Goal: Transaction & Acquisition: Download file/media

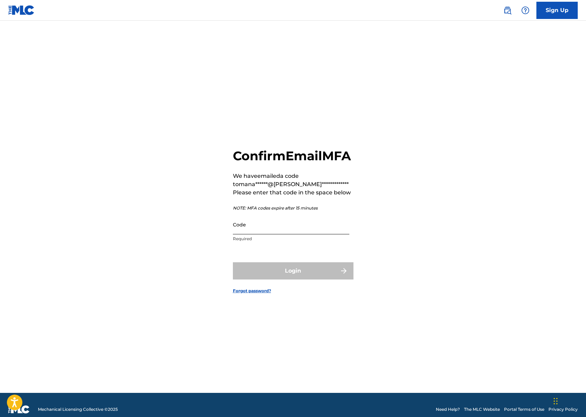
click at [285, 234] on input "Code" at bounding box center [291, 225] width 117 height 20
paste input "304010"
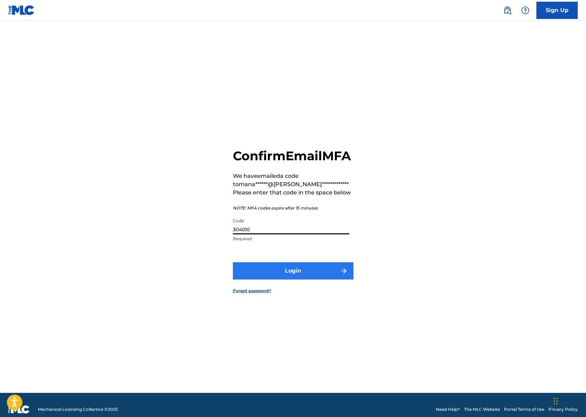
type input "304010"
click at [288, 280] on button "Login" at bounding box center [293, 270] width 121 height 17
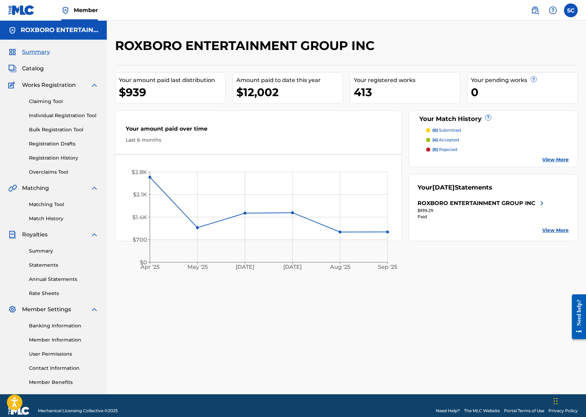
scroll to position [10, 0]
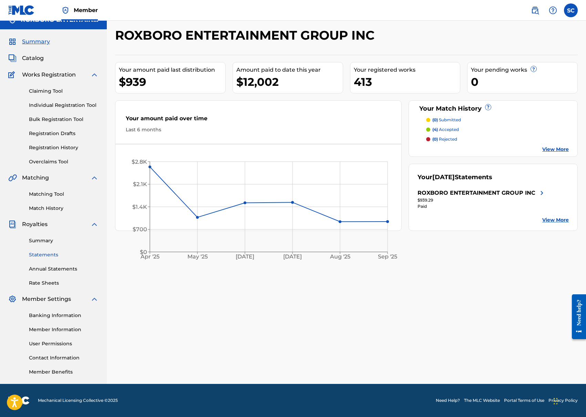
click at [43, 254] on link "Statements" at bounding box center [64, 254] width 70 height 7
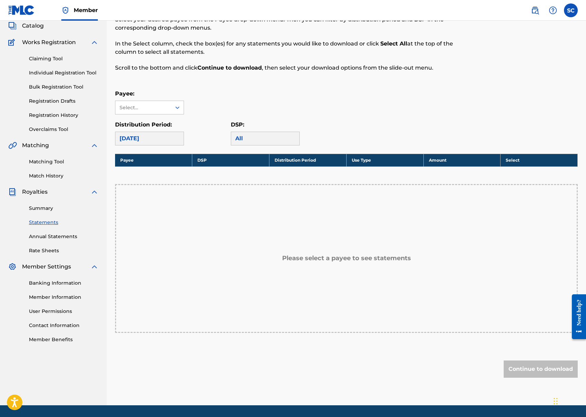
scroll to position [51, 0]
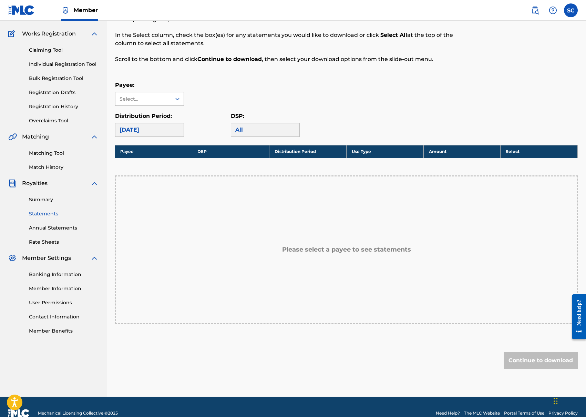
click at [176, 99] on icon at bounding box center [177, 99] width 4 height 2
click at [156, 120] on div "ROXBORO ENTERTAINMENT GROUP INC" at bounding box center [149, 123] width 68 height 34
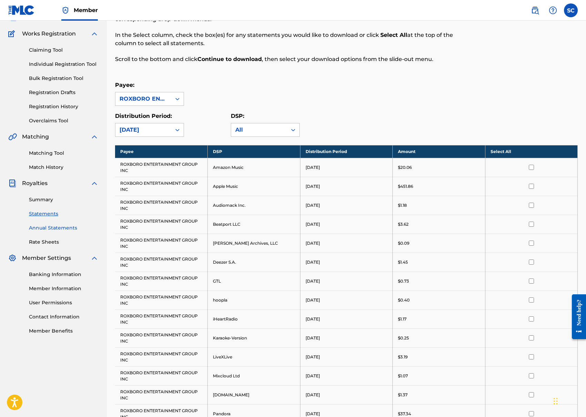
click at [64, 224] on link "Annual Statements" at bounding box center [64, 227] width 70 height 7
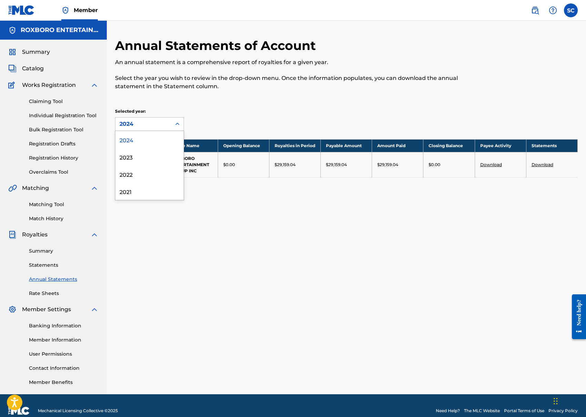
click at [177, 125] on icon at bounding box center [177, 124] width 7 height 7
click at [171, 127] on div at bounding box center [177, 124] width 12 height 12
click at [170, 124] on div "2024" at bounding box center [143, 124] width 56 height 13
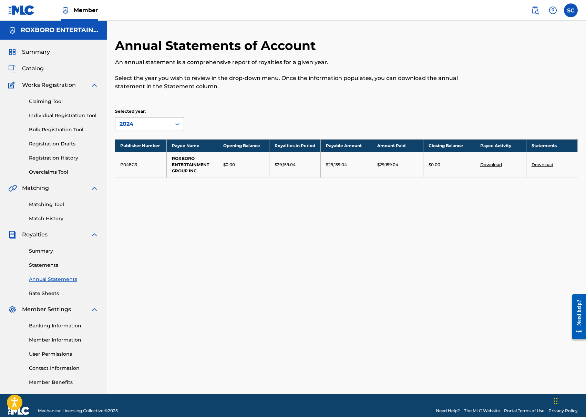
click at [170, 124] on div "2024" at bounding box center [143, 124] width 56 height 13
click at [173, 126] on div at bounding box center [177, 124] width 12 height 12
click at [142, 153] on div "2023" at bounding box center [149, 156] width 68 height 17
click at [180, 124] on icon at bounding box center [177, 124] width 7 height 7
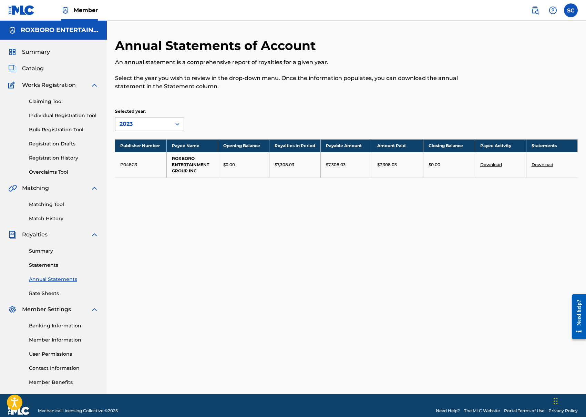
click at [176, 125] on icon at bounding box center [177, 124] width 7 height 7
click at [169, 121] on div "2023" at bounding box center [143, 124] width 56 height 13
click at [145, 177] on div "2022" at bounding box center [149, 173] width 68 height 17
click at [176, 130] on div at bounding box center [177, 124] width 12 height 13
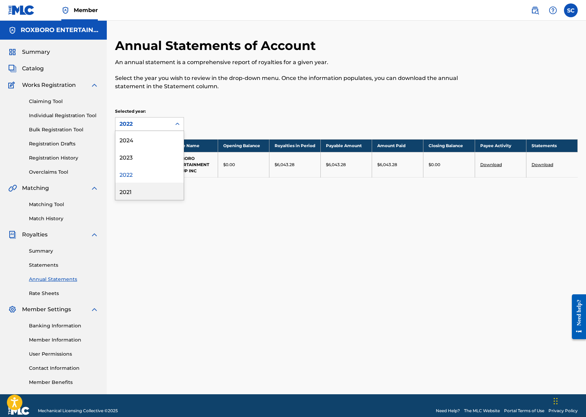
click at [139, 188] on div "2021" at bounding box center [149, 191] width 68 height 17
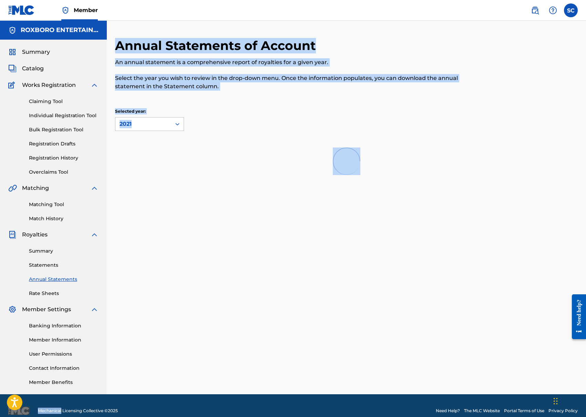
click at [139, 188] on div "Annual Statements of Account An annual statement is a comprehensive report of r…" at bounding box center [346, 216] width 479 height 356
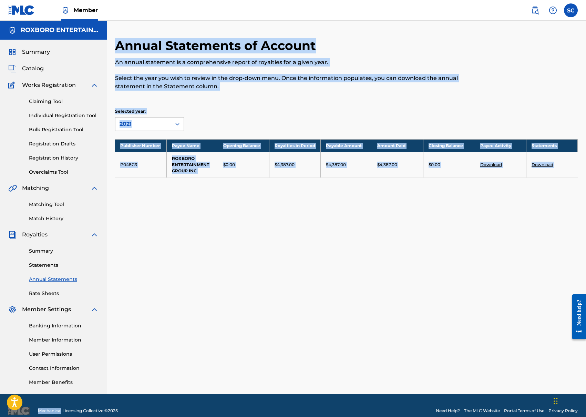
click at [286, 104] on div "Annual Statements of Account An annual statement is a comprehensive report of r…" at bounding box center [346, 116] width 463 height 157
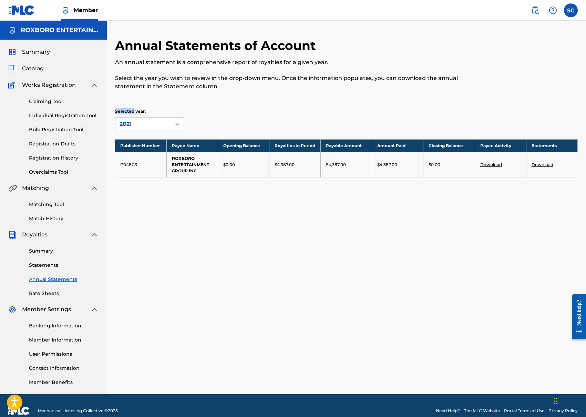
click at [286, 104] on div "Annual Statements of Account An annual statement is a comprehensive report of r…" at bounding box center [346, 116] width 463 height 157
click at [491, 163] on link "Download" at bounding box center [492, 164] width 22 height 5
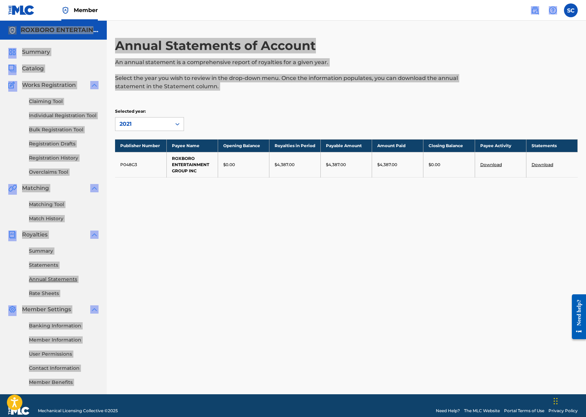
drag, startPoint x: 560, startPoint y: 38, endPoint x: 654, endPoint y: 57, distance: 95.1
click at [586, 57] on html "Accessibility Screen-Reader Guide, Feedback, and Issue Reporting | New window C…" at bounding box center [293, 208] width 586 height 417
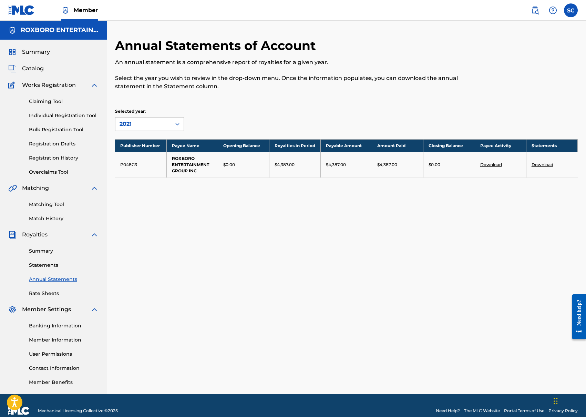
click at [474, 51] on div at bounding box center [525, 68] width 107 height 61
click at [541, 165] on link "Download" at bounding box center [543, 164] width 22 height 5
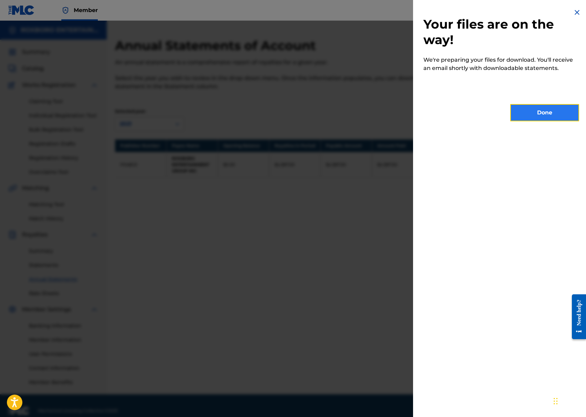
click at [540, 114] on button "Done" at bounding box center [545, 112] width 69 height 17
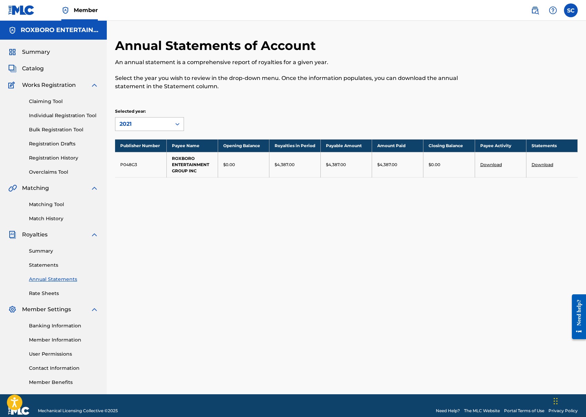
click at [173, 123] on div at bounding box center [177, 124] width 12 height 12
click at [143, 176] on div "2022" at bounding box center [149, 173] width 68 height 17
click at [44, 250] on link "Summary" at bounding box center [64, 251] width 70 height 7
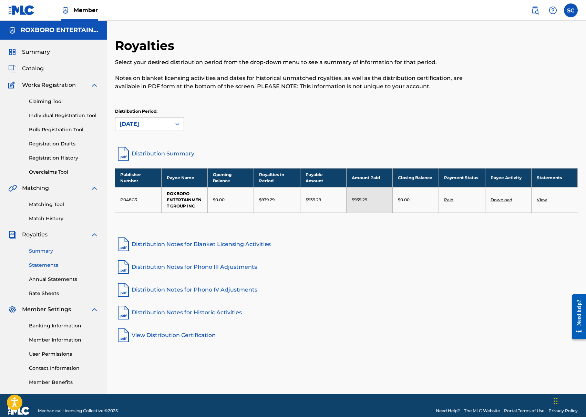
click at [34, 263] on link "Statements" at bounding box center [64, 265] width 70 height 7
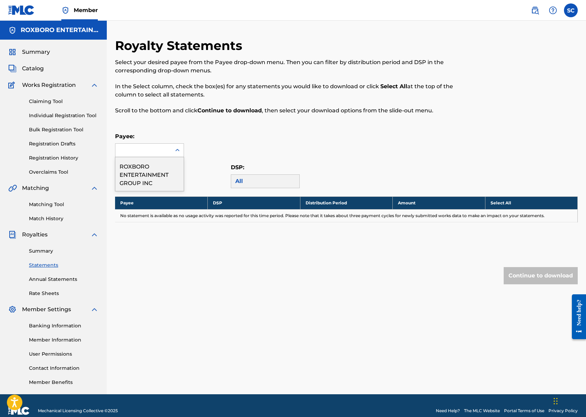
click at [171, 149] on div at bounding box center [177, 150] width 12 height 12
click at [154, 172] on div "ROXBORO ENTERTAINMENT GROUP INC" at bounding box center [149, 174] width 68 height 34
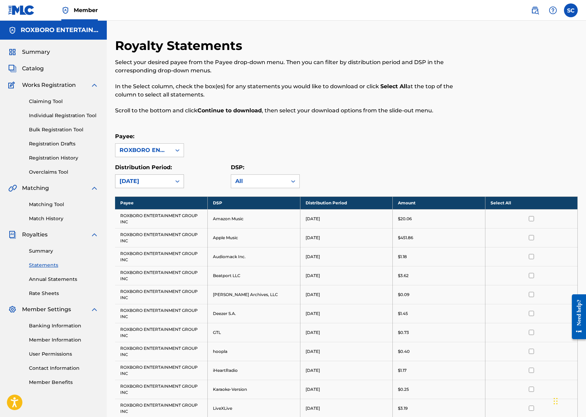
click at [174, 180] on icon at bounding box center [177, 181] width 7 height 7
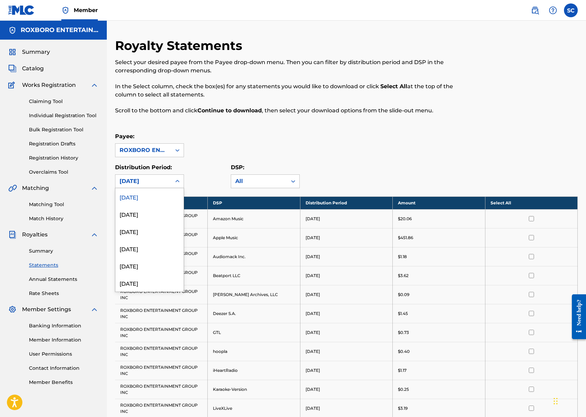
click at [161, 197] on div "[DATE]" at bounding box center [149, 196] width 68 height 17
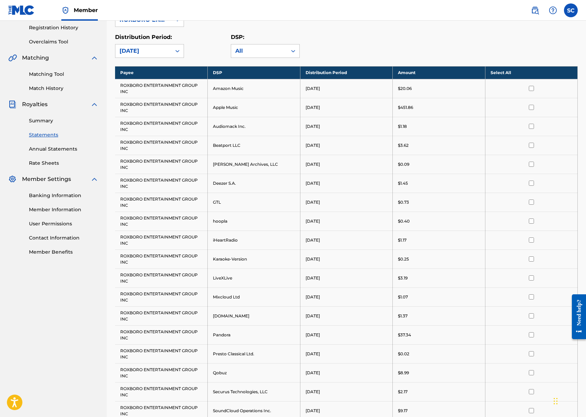
scroll to position [64, 0]
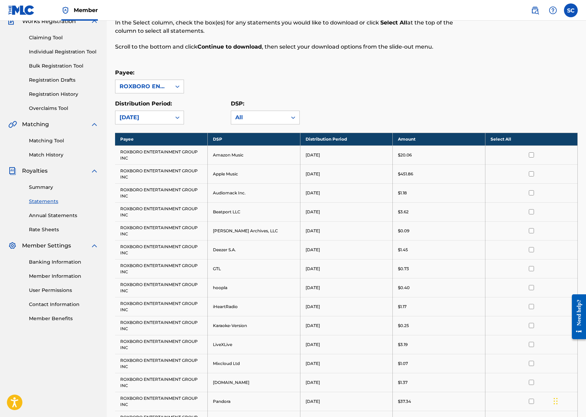
click at [503, 140] on th "Select All" at bounding box center [531, 139] width 93 height 13
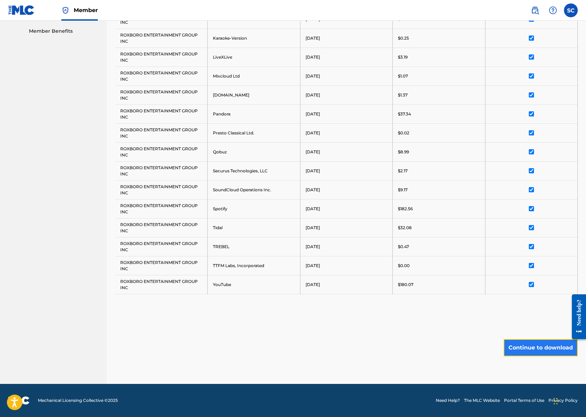
click at [536, 345] on button "Continue to download" at bounding box center [541, 347] width 74 height 17
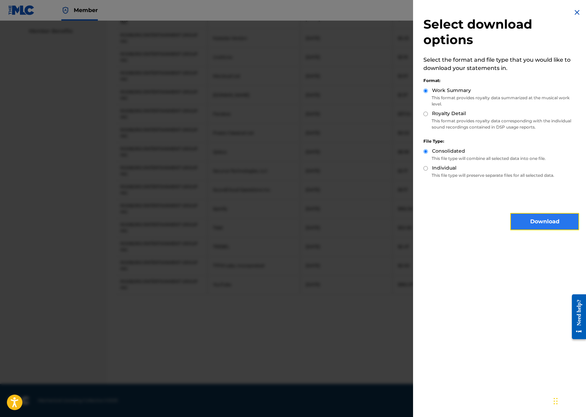
click at [533, 220] on button "Download" at bounding box center [545, 221] width 69 height 17
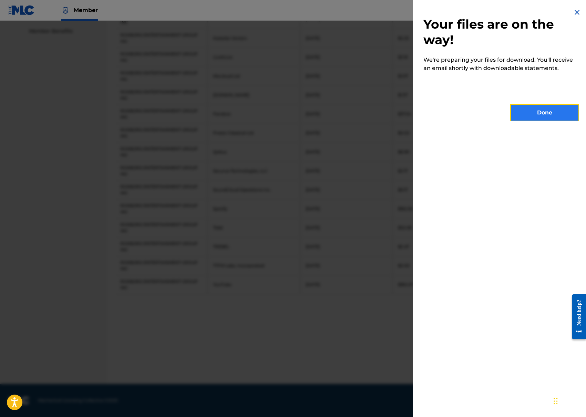
click at [545, 117] on button "Done" at bounding box center [545, 112] width 69 height 17
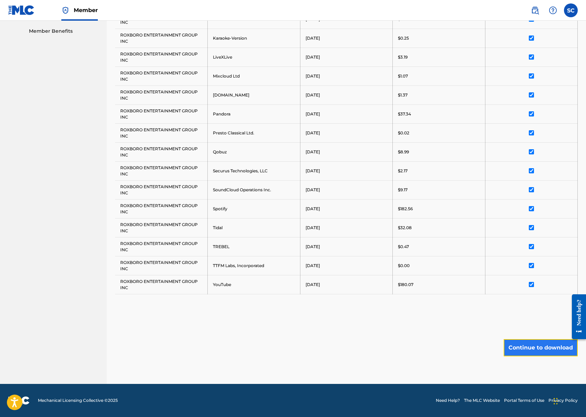
click at [547, 348] on button "Continue to download" at bounding box center [541, 347] width 74 height 17
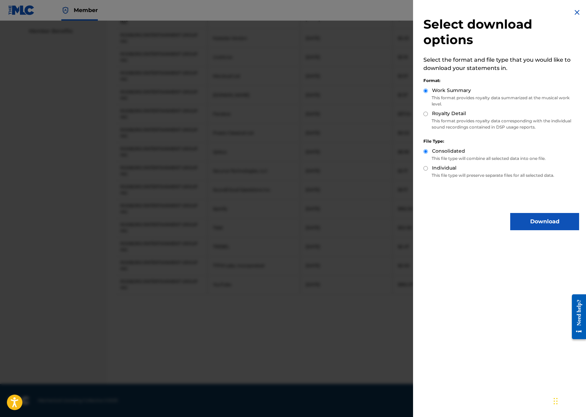
click at [426, 112] on input "Royalty Detail" at bounding box center [426, 114] width 4 height 4
radio input "true"
click at [546, 223] on button "Download" at bounding box center [545, 221] width 69 height 17
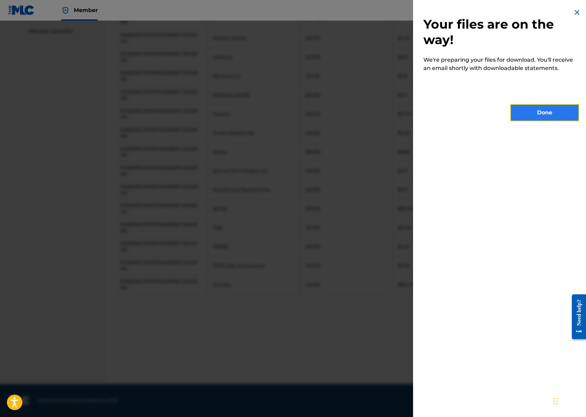
click at [544, 109] on button "Done" at bounding box center [545, 112] width 69 height 17
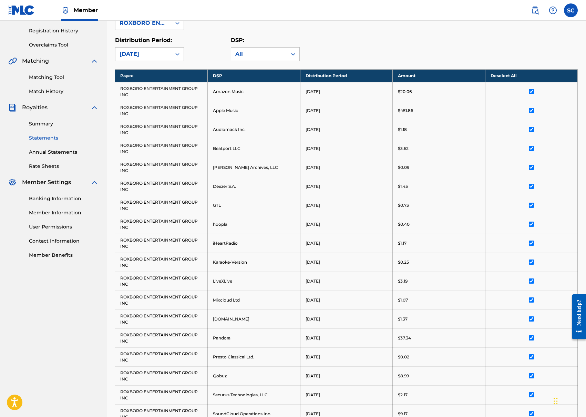
scroll to position [114, 0]
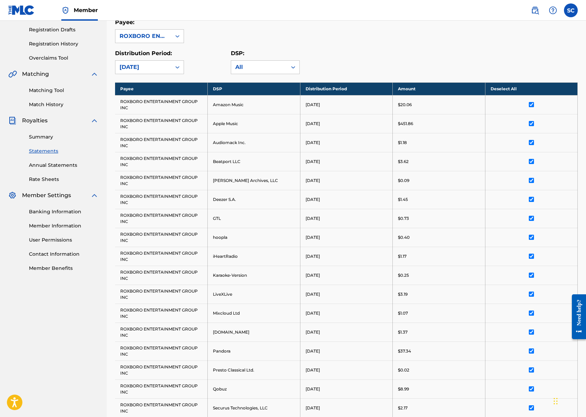
click at [57, 161] on div "Summary Statements Annual Statements Rate Sheets" at bounding box center [53, 154] width 90 height 58
click at [57, 163] on link "Annual Statements" at bounding box center [64, 165] width 70 height 7
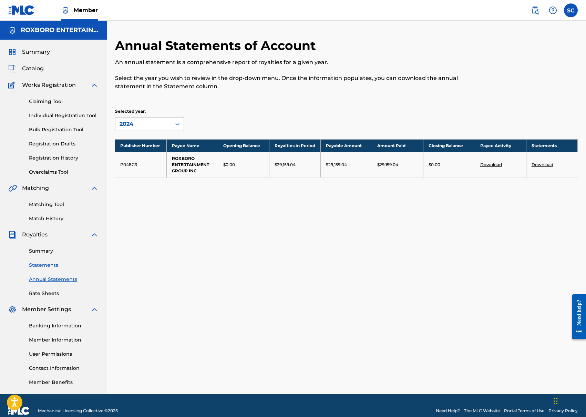
click at [47, 262] on link "Statements" at bounding box center [64, 265] width 70 height 7
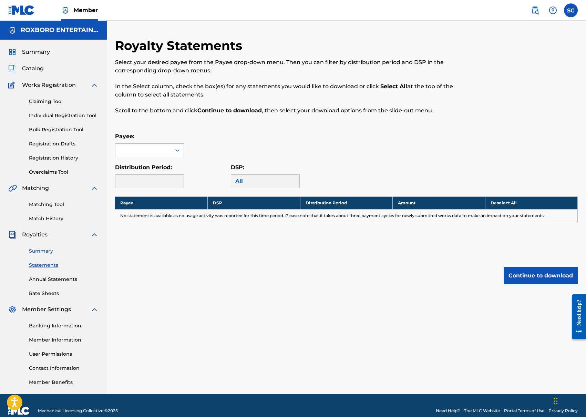
click at [43, 251] on link "Summary" at bounding box center [64, 251] width 70 height 7
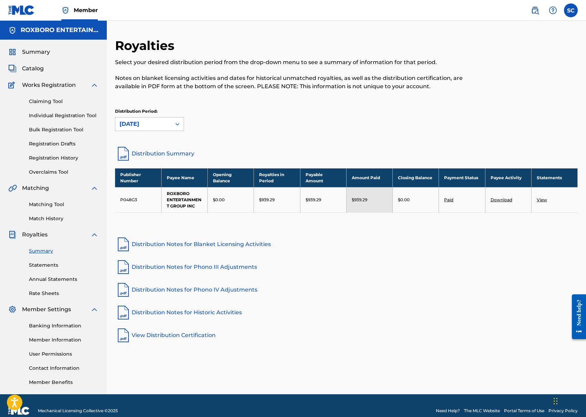
click at [543, 200] on link "View" at bounding box center [542, 199] width 10 height 5
click at [498, 201] on link "Download" at bounding box center [502, 199] width 22 height 5
click at [173, 125] on div at bounding box center [177, 124] width 12 height 12
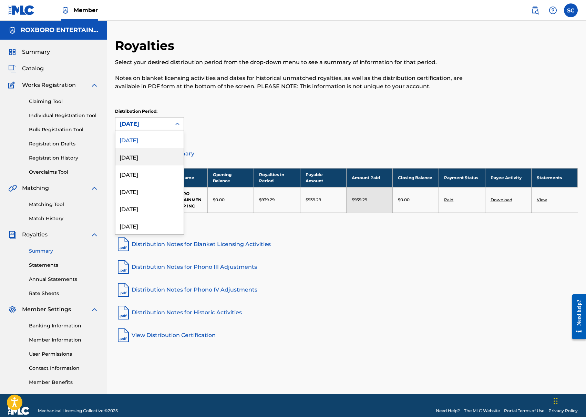
click at [151, 155] on div "[DATE]" at bounding box center [149, 156] width 68 height 17
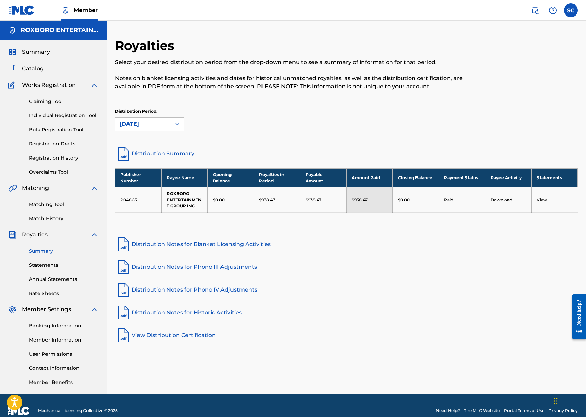
click at [507, 199] on link "Download" at bounding box center [502, 199] width 22 height 5
click at [172, 122] on div at bounding box center [177, 124] width 12 height 12
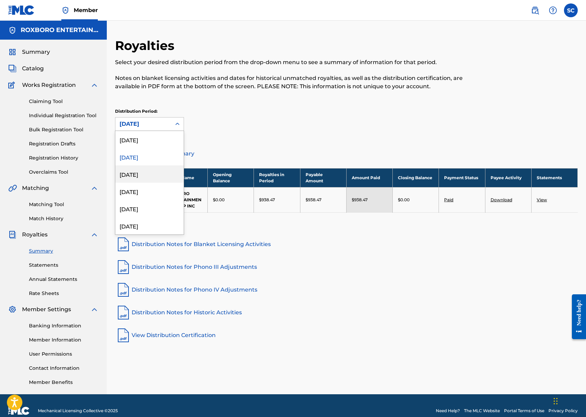
click at [142, 167] on div "[DATE]" at bounding box center [149, 173] width 68 height 17
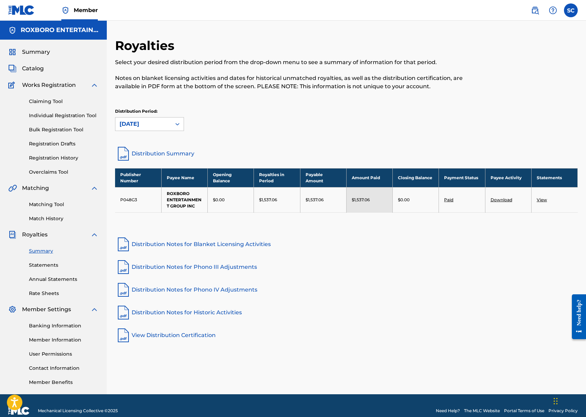
click at [501, 200] on link "Download" at bounding box center [502, 199] width 22 height 5
click at [163, 123] on div "[DATE]" at bounding box center [144, 124] width 48 height 8
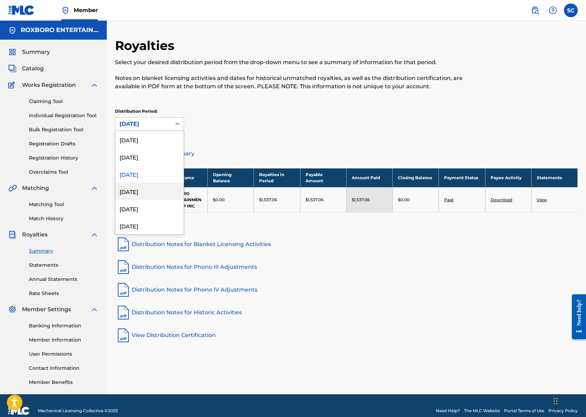
click at [142, 192] on div "[DATE]" at bounding box center [149, 191] width 68 height 17
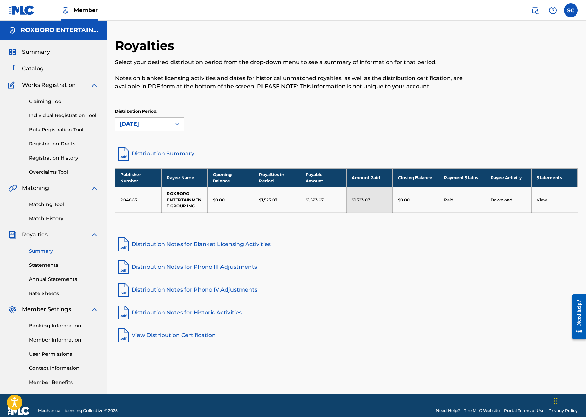
click at [503, 200] on link "Download" at bounding box center [502, 199] width 22 height 5
click at [167, 127] on div "[DATE]" at bounding box center [144, 124] width 48 height 8
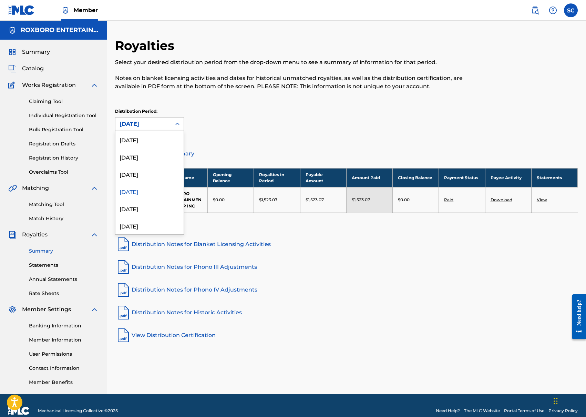
click at [167, 127] on div "[DATE]" at bounding box center [144, 124] width 48 height 8
click at [179, 123] on icon at bounding box center [177, 124] width 7 height 7
click at [150, 211] on div "[DATE]" at bounding box center [149, 208] width 68 height 17
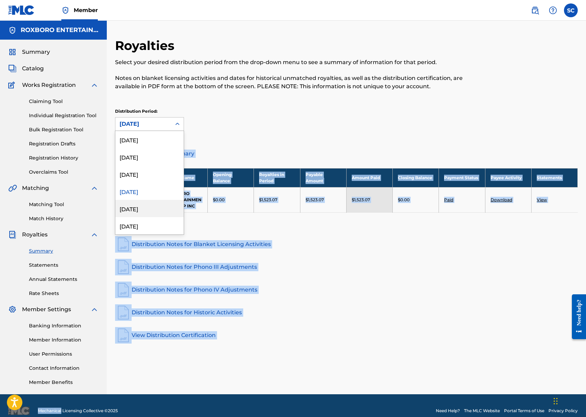
click at [150, 211] on div "Royalties Select your desired distribution period from the drop-down menu to se…" at bounding box center [346, 216] width 479 height 356
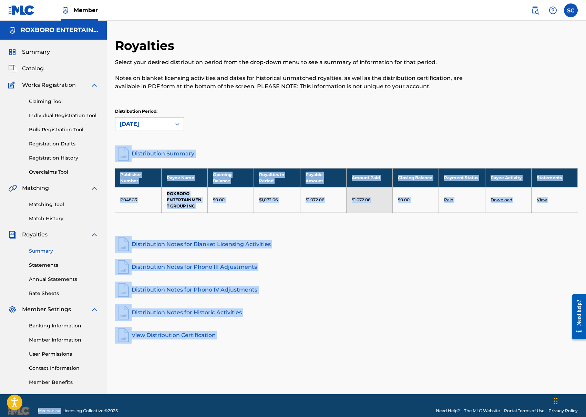
click at [394, 257] on div "Royalties Select your desired distribution period from the drop-down menu to se…" at bounding box center [346, 191] width 463 height 306
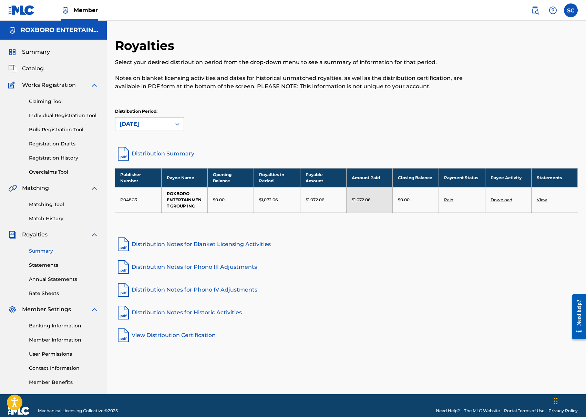
click at [509, 200] on link "Download" at bounding box center [502, 199] width 22 height 5
click at [178, 121] on icon at bounding box center [177, 124] width 7 height 7
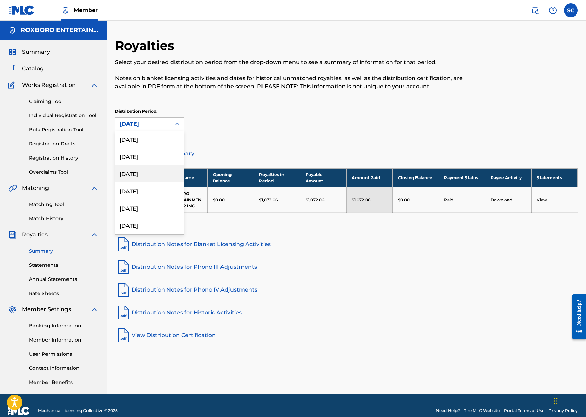
scroll to position [82, 0]
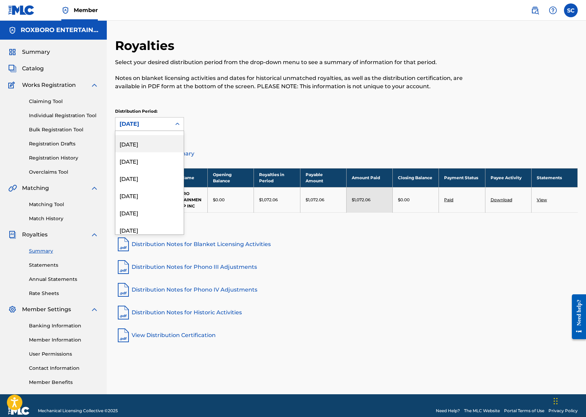
click at [140, 145] on div "[DATE]" at bounding box center [149, 143] width 68 height 17
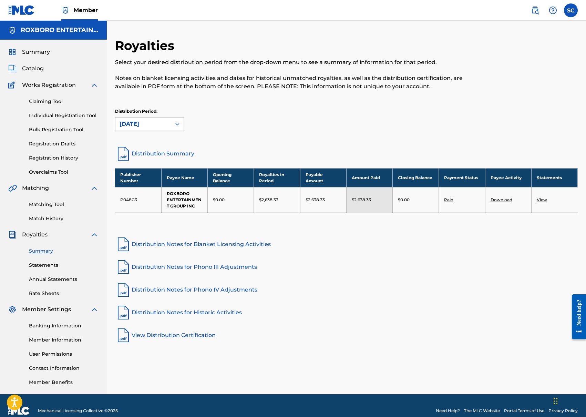
click at [501, 201] on link "Download" at bounding box center [502, 199] width 22 height 5
click at [168, 125] on div "[DATE]" at bounding box center [143, 124] width 56 height 13
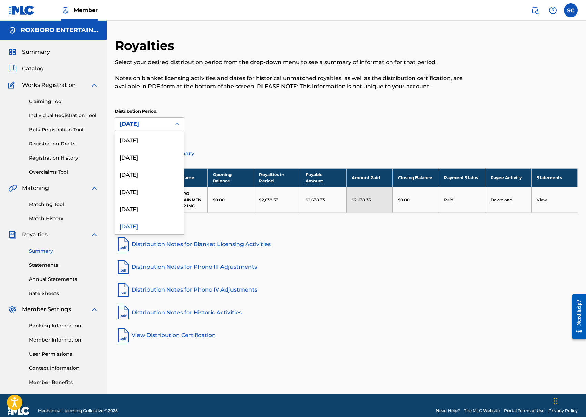
click at [175, 127] on icon at bounding box center [177, 124] width 7 height 7
click at [143, 153] on div "[DATE]" at bounding box center [149, 158] width 68 height 17
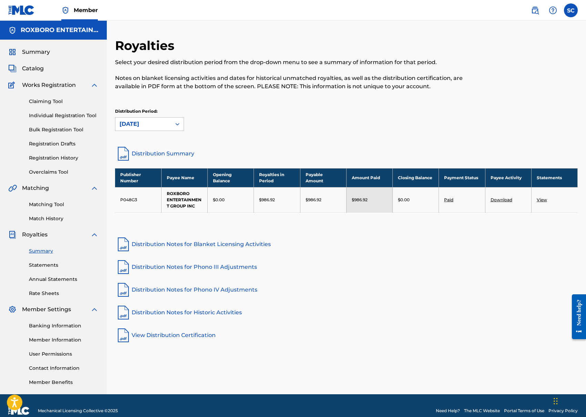
click at [510, 201] on link "Download" at bounding box center [502, 199] width 22 height 5
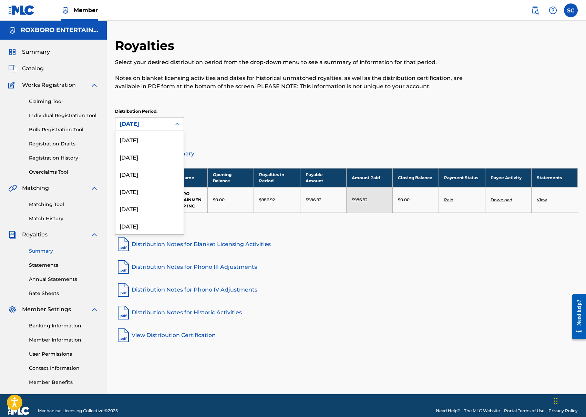
click at [174, 125] on icon at bounding box center [177, 124] width 7 height 7
click at [141, 154] on div "[DATE]" at bounding box center [149, 153] width 68 height 17
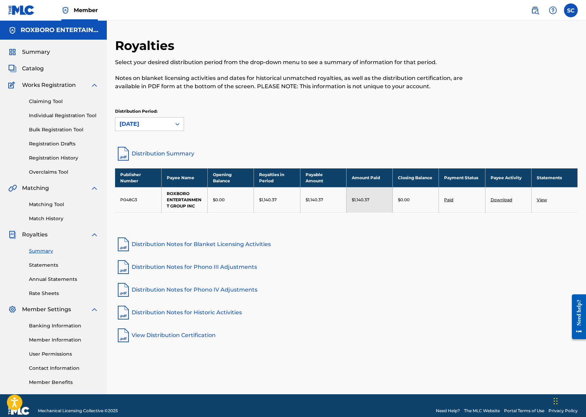
click at [505, 198] on link "Download" at bounding box center [502, 199] width 22 height 5
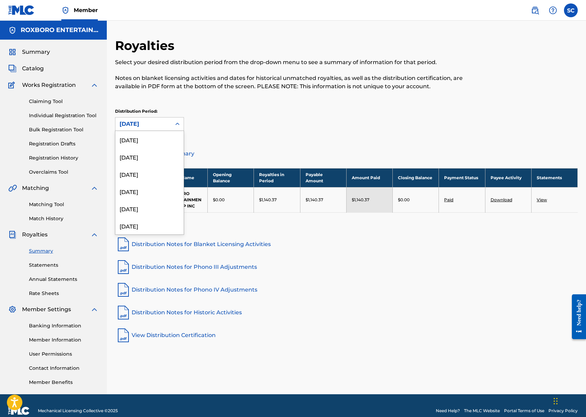
click at [171, 126] on div at bounding box center [177, 124] width 12 height 12
click at [143, 188] on div "[DATE]" at bounding box center [149, 183] width 68 height 17
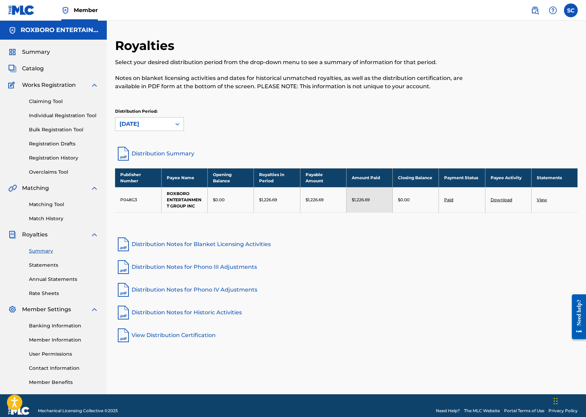
click at [505, 199] on link "Download" at bounding box center [502, 199] width 22 height 5
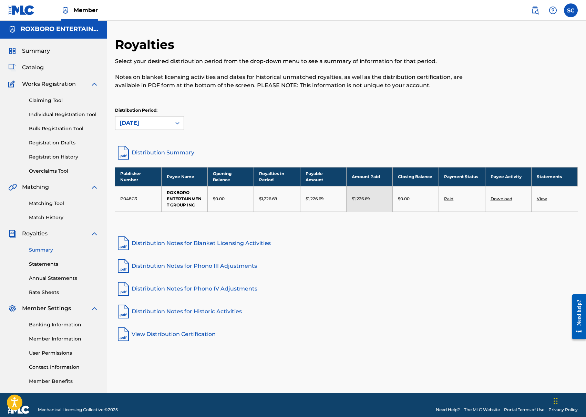
scroll to position [1, 0]
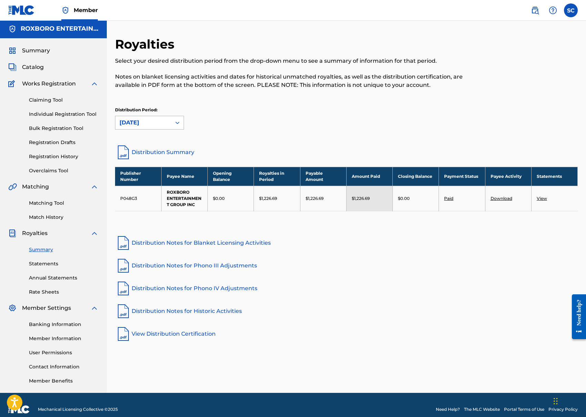
click at [181, 121] on icon at bounding box center [177, 122] width 7 height 7
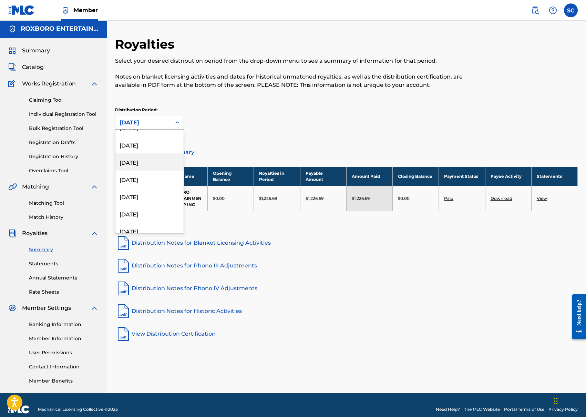
scroll to position [125, 0]
click at [148, 167] on div "[DATE]" at bounding box center [149, 168] width 68 height 17
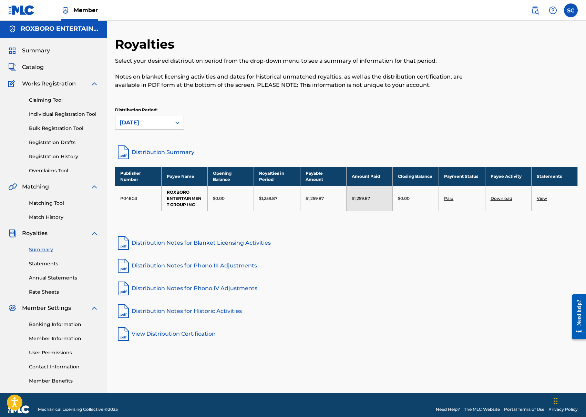
click at [277, 115] on div "Distribution Period: option [DATE], selected. Select is focused , press Down to…" at bounding box center [346, 118] width 463 height 23
click at [502, 198] on link "Download" at bounding box center [502, 198] width 22 height 5
click at [179, 117] on div at bounding box center [177, 123] width 12 height 12
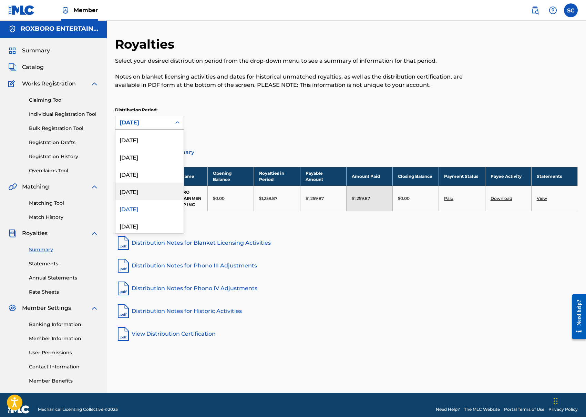
scroll to position [142, 0]
click at [156, 169] on div "[DATE]" at bounding box center [149, 168] width 68 height 17
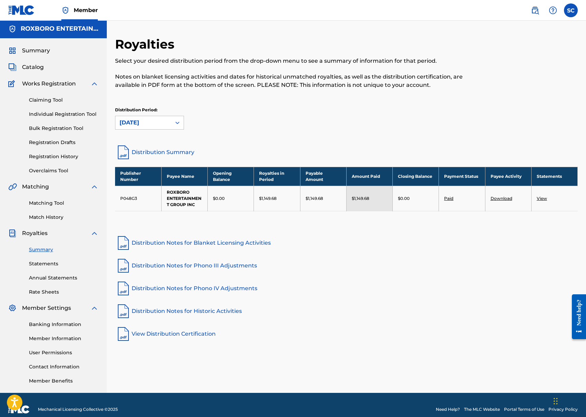
click at [503, 196] on link "Download" at bounding box center [502, 198] width 22 height 5
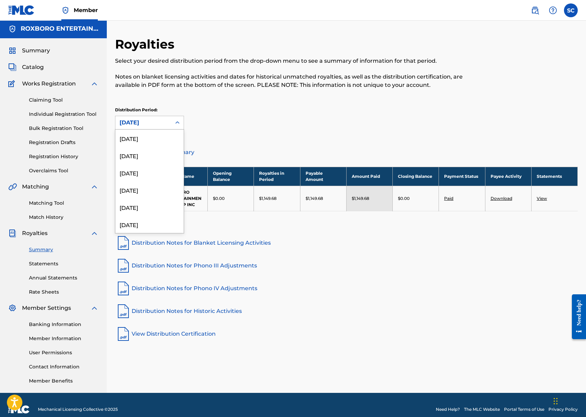
click at [166, 119] on div "[DATE]" at bounding box center [144, 123] width 48 height 8
click at [150, 184] on div "[DATE]" at bounding box center [149, 183] width 68 height 17
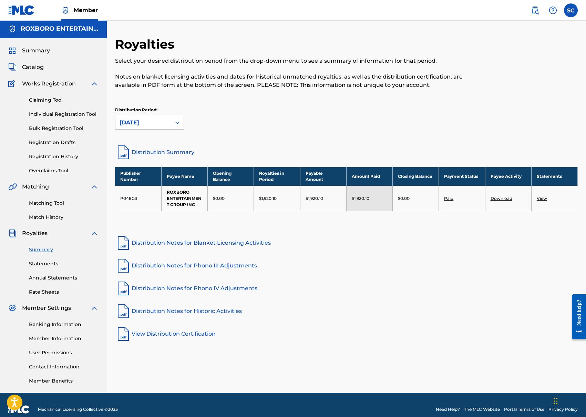
click at [508, 200] on link "Download" at bounding box center [502, 198] width 22 height 5
click at [164, 124] on div "[DATE]" at bounding box center [144, 123] width 48 height 8
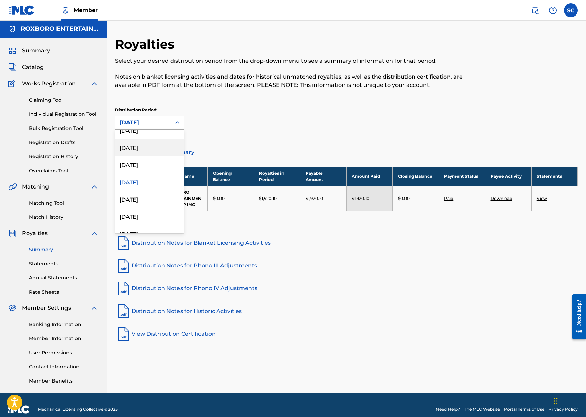
scroll to position [150, 0]
click at [148, 193] on div "[DATE]" at bounding box center [149, 194] width 68 height 17
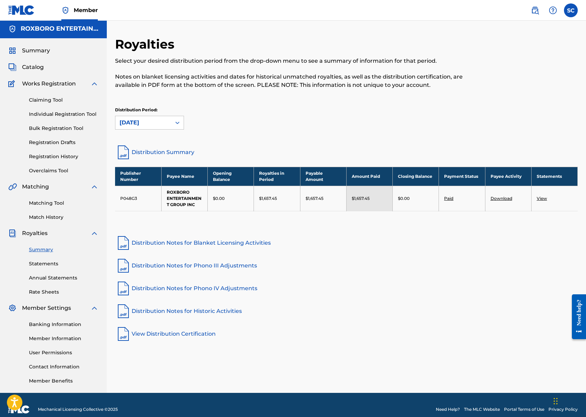
click at [503, 197] on link "Download" at bounding box center [502, 198] width 22 height 5
click at [176, 124] on icon at bounding box center [177, 122] width 7 height 7
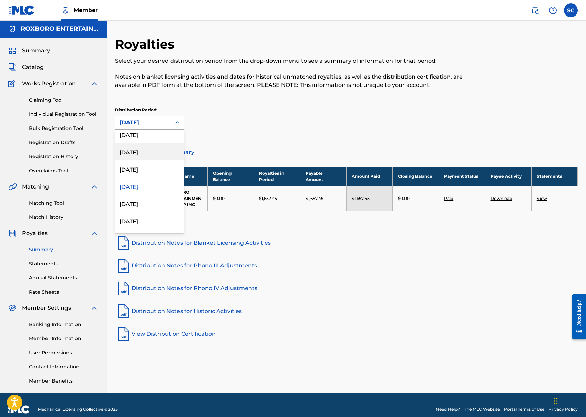
scroll to position [187, 0]
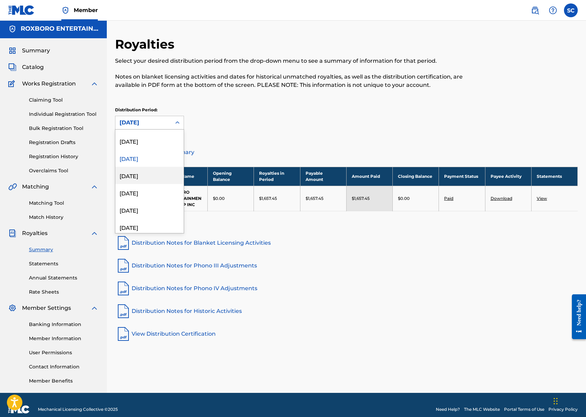
click at [147, 172] on div "[DATE]" at bounding box center [149, 175] width 68 height 17
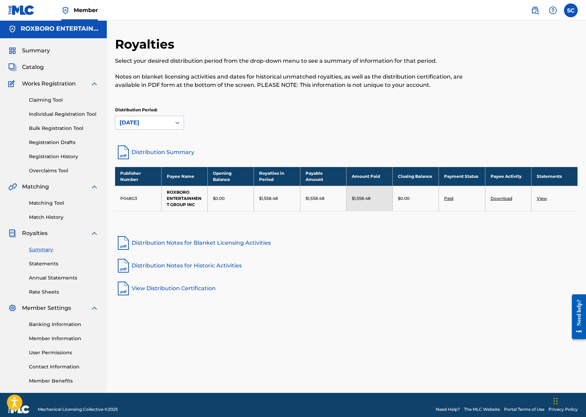
click at [527, 77] on div at bounding box center [525, 67] width 107 height 61
click at [497, 196] on link "Download" at bounding box center [502, 198] width 22 height 5
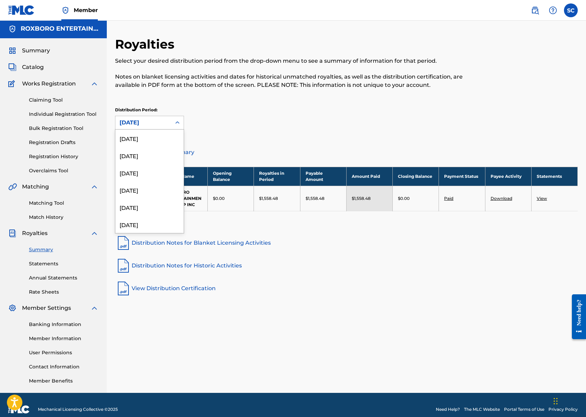
click at [169, 123] on div "[DATE]" at bounding box center [143, 122] width 56 height 13
click at [145, 149] on div "[DATE]" at bounding box center [149, 146] width 68 height 17
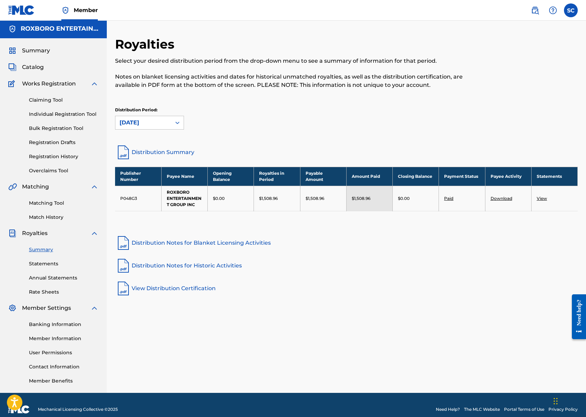
click at [502, 196] on link "Download" at bounding box center [502, 198] width 22 height 5
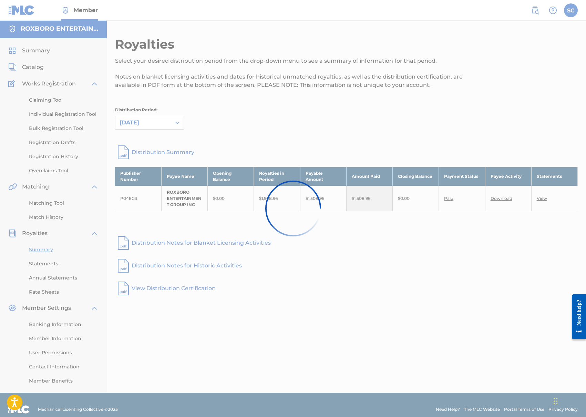
click at [502, 196] on div at bounding box center [293, 208] width 586 height 417
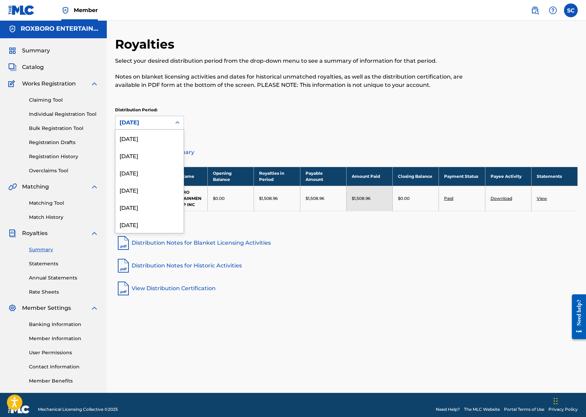
click at [170, 119] on div "[DATE]" at bounding box center [143, 122] width 56 height 13
click at [143, 201] on div "[DATE]" at bounding box center [149, 200] width 68 height 17
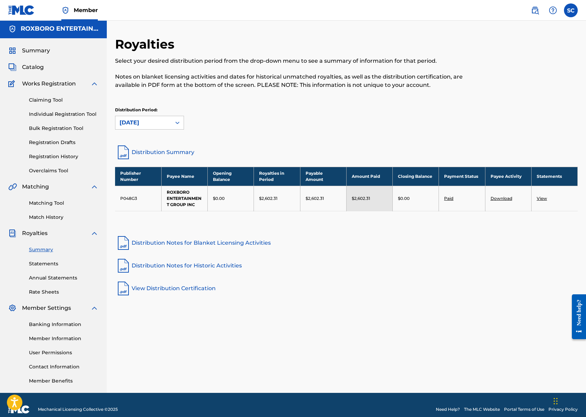
click at [497, 201] on link "Download" at bounding box center [502, 198] width 22 height 5
click at [162, 128] on div "[DATE]" at bounding box center [143, 122] width 56 height 13
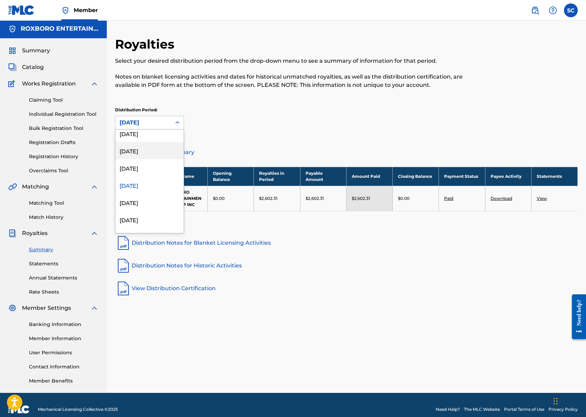
scroll to position [216, 0]
click at [138, 196] on div "[DATE]" at bounding box center [149, 197] width 68 height 17
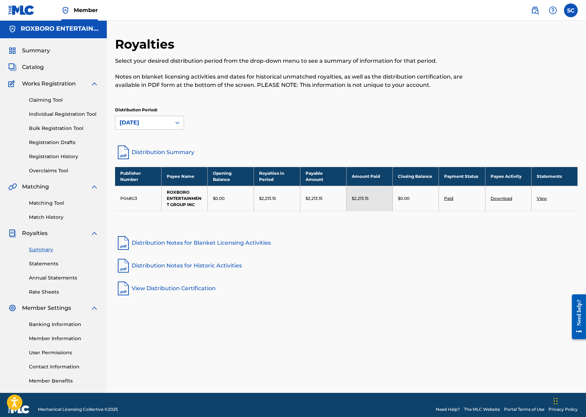
click at [497, 196] on link "Download" at bounding box center [502, 198] width 22 height 5
click at [159, 121] on div "[DATE]" at bounding box center [144, 123] width 48 height 8
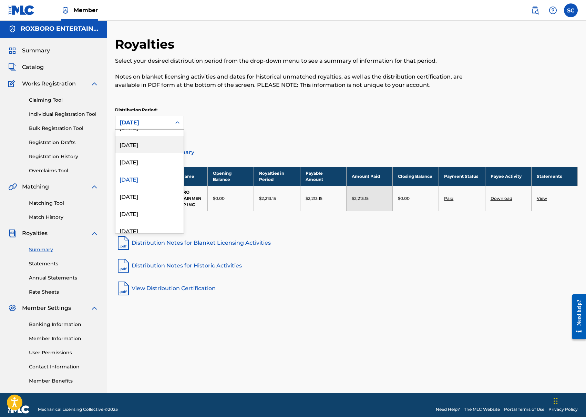
scroll to position [239, 0]
click at [141, 192] on div "[DATE]" at bounding box center [149, 192] width 68 height 17
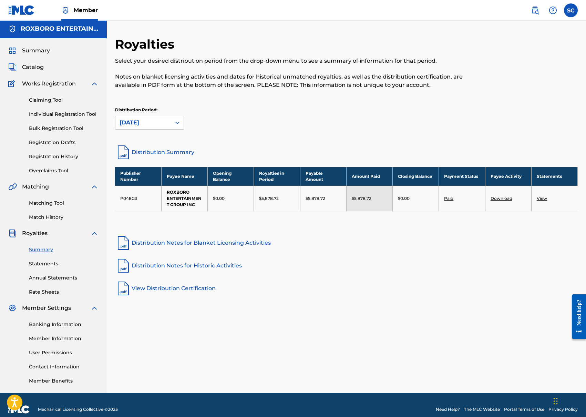
click at [501, 197] on link "Download" at bounding box center [502, 198] width 22 height 5
click at [178, 124] on icon at bounding box center [177, 122] width 7 height 7
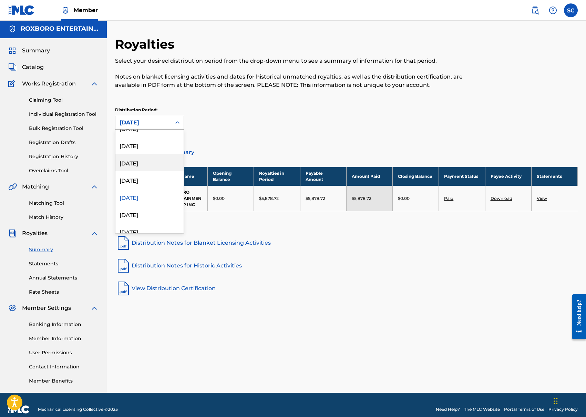
scroll to position [245, 0]
click at [143, 202] on div "[DATE]" at bounding box center [149, 202] width 68 height 17
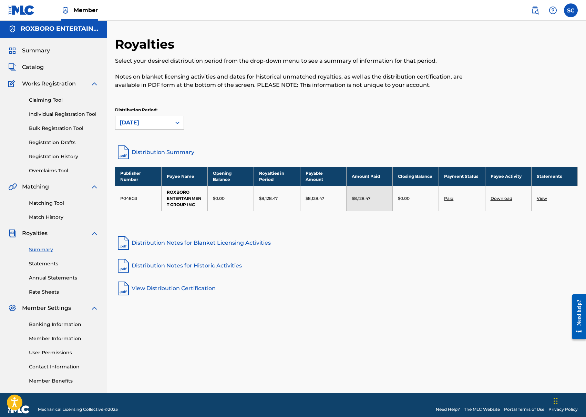
click at [497, 199] on link "Download" at bounding box center [502, 198] width 22 height 5
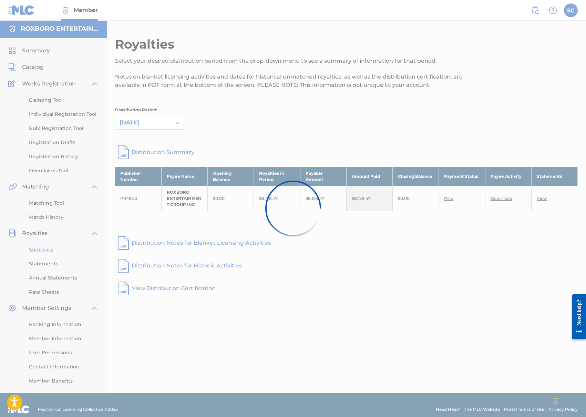
click at [497, 199] on div at bounding box center [293, 208] width 586 height 417
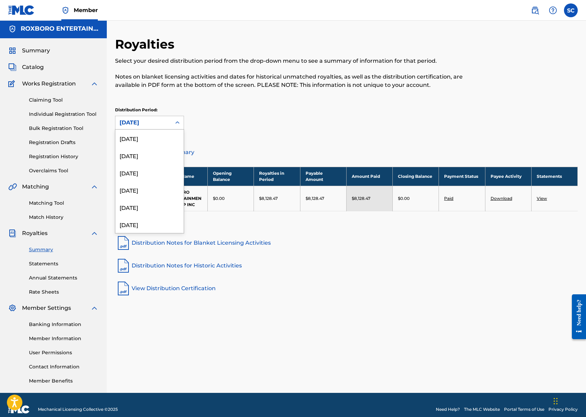
click at [167, 120] on div "[DATE]" at bounding box center [143, 122] width 56 height 13
click at [141, 198] on div "[DATE]" at bounding box center [149, 194] width 68 height 17
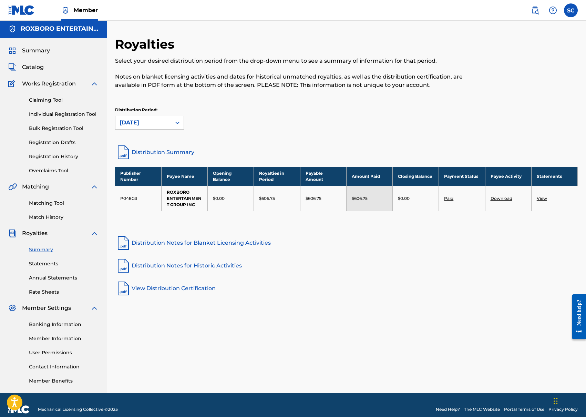
click at [498, 196] on link "Download" at bounding box center [502, 198] width 22 height 5
click at [178, 121] on icon at bounding box center [177, 122] width 7 height 7
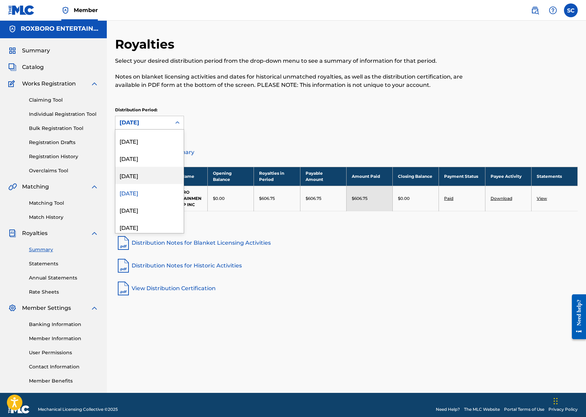
scroll to position [305, 0]
click at [152, 175] on div "[DATE]" at bounding box center [149, 178] width 68 height 17
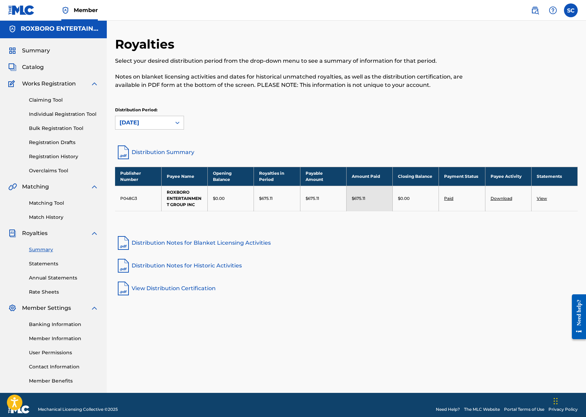
click at [502, 198] on link "Download" at bounding box center [502, 198] width 22 height 5
click at [164, 118] on div "[DATE]" at bounding box center [143, 122] width 56 height 13
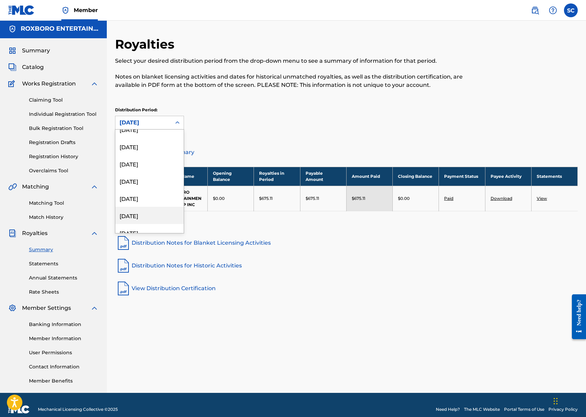
scroll to position [468, 0]
click at [147, 219] on div "[DATE]" at bounding box center [149, 221] width 68 height 17
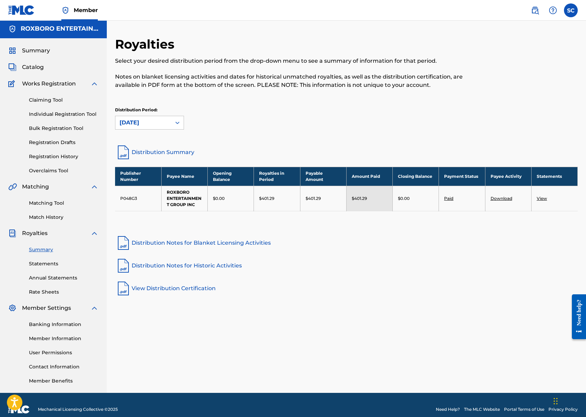
click at [505, 198] on link "Download" at bounding box center [502, 198] width 22 height 5
click at [170, 128] on div "[DATE]" at bounding box center [143, 122] width 56 height 13
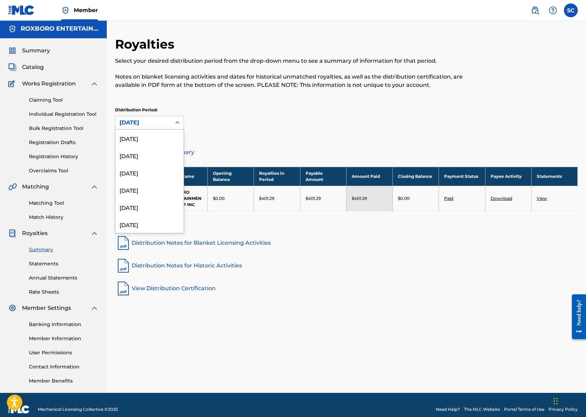
scroll to position [471, 0]
click at [139, 200] on div "[DATE]" at bounding box center [149, 201] width 68 height 17
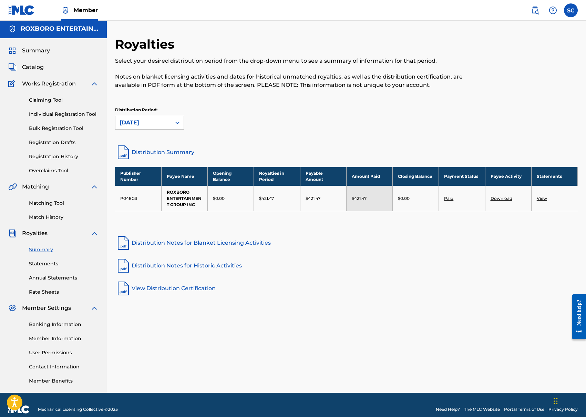
click at [493, 198] on link "Download" at bounding box center [502, 198] width 22 height 5
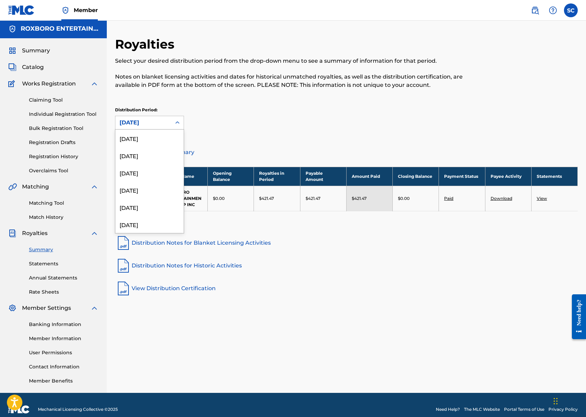
click at [174, 120] on icon at bounding box center [177, 122] width 7 height 7
click at [134, 206] on div "[DATE]" at bounding box center [149, 201] width 68 height 17
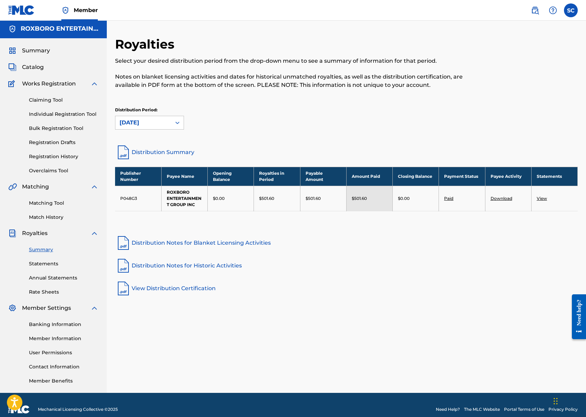
click at [508, 203] on td "Download" at bounding box center [508, 198] width 46 height 25
click at [507, 198] on link "Download" at bounding box center [502, 198] width 22 height 5
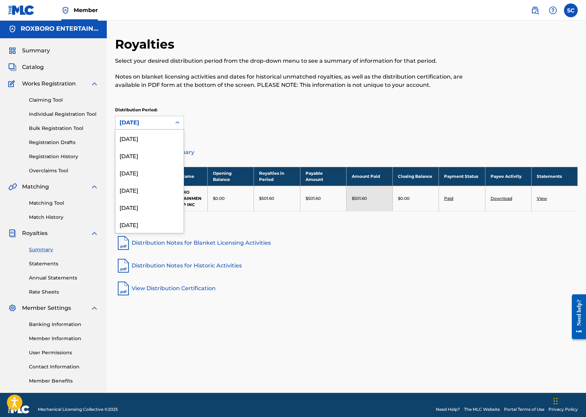
click at [176, 122] on icon at bounding box center [177, 122] width 7 height 7
click at [145, 200] on div "[DATE]" at bounding box center [149, 201] width 68 height 17
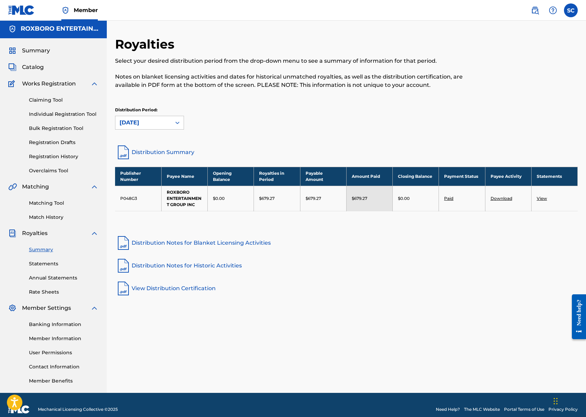
click at [494, 196] on link "Download" at bounding box center [502, 198] width 22 height 5
click at [188, 123] on div "Distribution Period: [DATE]" at bounding box center [346, 118] width 463 height 23
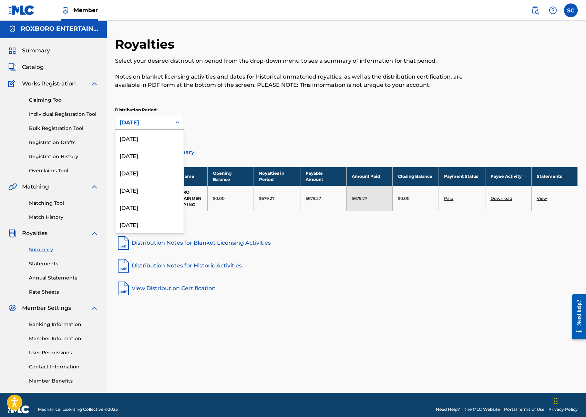
click at [170, 120] on div "[DATE]" at bounding box center [143, 122] width 56 height 13
click at [138, 200] on div "[DATE]" at bounding box center [149, 201] width 68 height 17
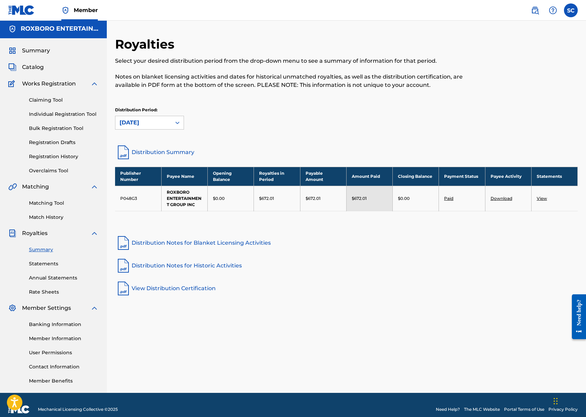
click at [496, 199] on link "Download" at bounding box center [502, 198] width 22 height 5
click at [175, 123] on icon at bounding box center [177, 122] width 7 height 7
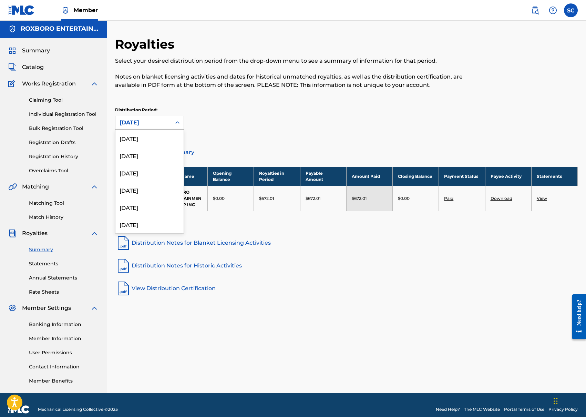
scroll to position [402, 0]
click at [141, 200] on div "[DATE]" at bounding box center [149, 201] width 68 height 17
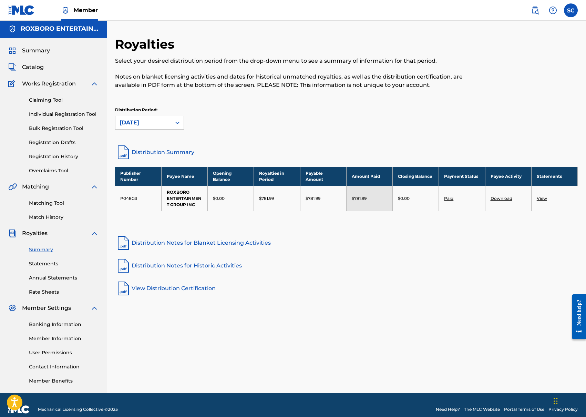
click at [496, 199] on link "Download" at bounding box center [502, 198] width 22 height 5
click at [169, 120] on div "[DATE]" at bounding box center [143, 122] width 56 height 13
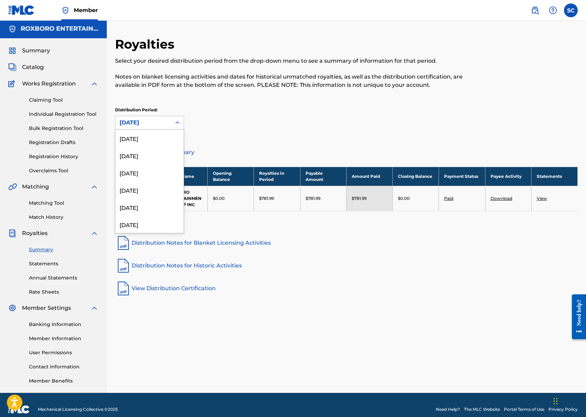
scroll to position [385, 0]
click at [146, 197] on div "[DATE]" at bounding box center [149, 201] width 68 height 17
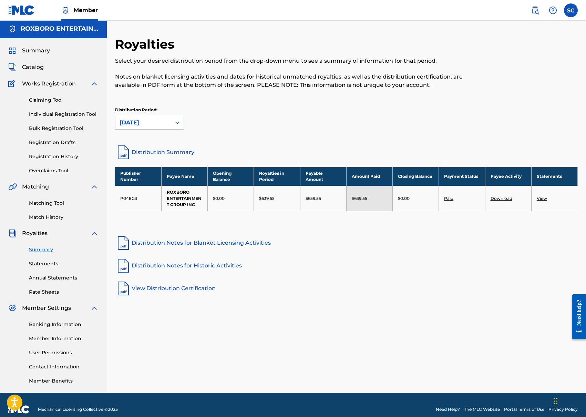
click at [498, 195] on td "Download" at bounding box center [508, 198] width 46 height 25
click at [500, 198] on link "Download" at bounding box center [502, 198] width 22 height 5
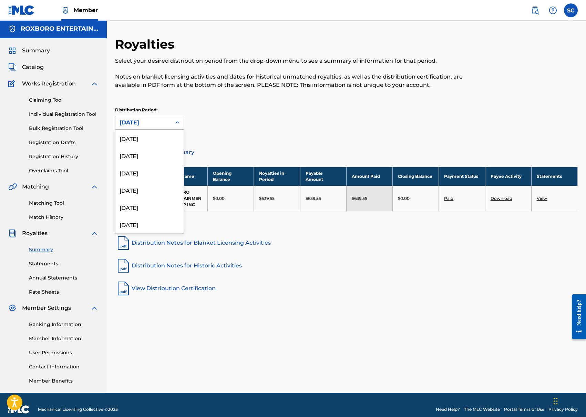
click at [157, 119] on div "[DATE]" at bounding box center [144, 123] width 48 height 8
click at [139, 203] on div "[DATE]" at bounding box center [149, 201] width 68 height 17
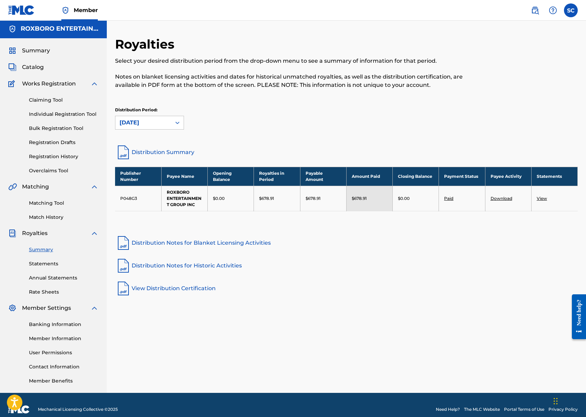
click at [510, 195] on td "Download" at bounding box center [508, 198] width 46 height 25
click at [507, 198] on link "Download" at bounding box center [502, 198] width 22 height 5
click at [175, 123] on icon at bounding box center [177, 122] width 7 height 7
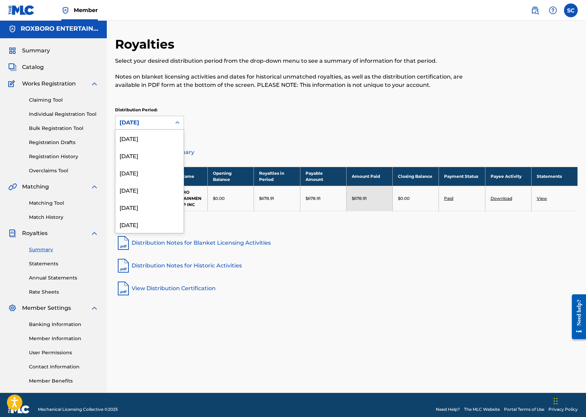
scroll to position [350, 0]
click at [148, 206] on div "[DATE]" at bounding box center [149, 201] width 68 height 17
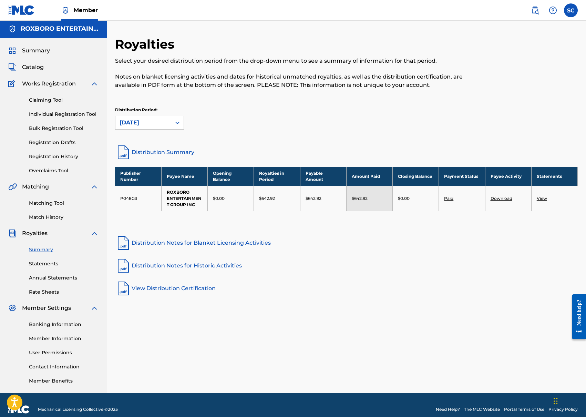
click at [501, 198] on link "Download" at bounding box center [502, 198] width 22 height 5
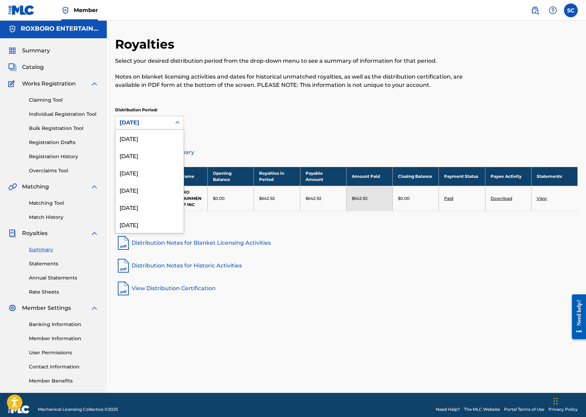
click at [167, 117] on div "[DATE]" at bounding box center [143, 122] width 56 height 13
click at [152, 201] on div "[DATE]" at bounding box center [149, 201] width 68 height 17
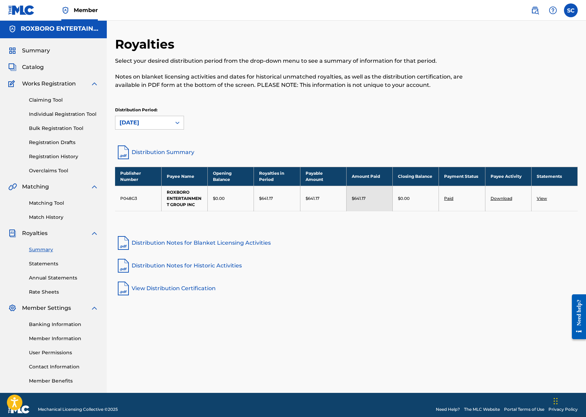
click at [496, 196] on link "Download" at bounding box center [502, 198] width 22 height 5
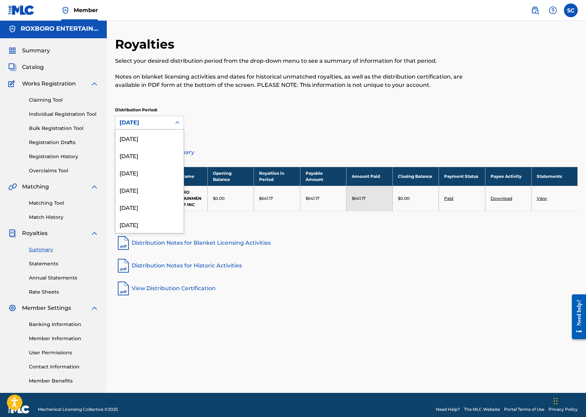
click at [183, 124] on div at bounding box center [177, 123] width 12 height 12
click at [151, 196] on div "[DATE]" at bounding box center [149, 201] width 68 height 17
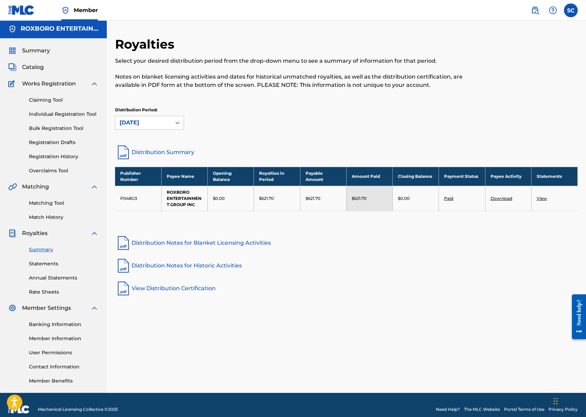
click at [498, 195] on td "Download" at bounding box center [508, 198] width 46 height 25
click at [498, 199] on link "Download" at bounding box center [502, 198] width 22 height 5
click at [176, 125] on icon at bounding box center [177, 122] width 7 height 7
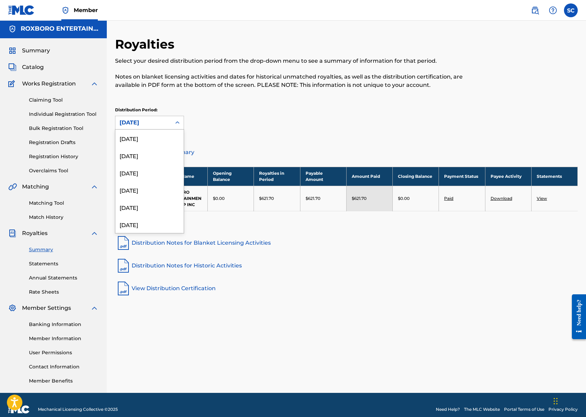
scroll to position [299, 0]
click at [148, 203] on div "[DATE]" at bounding box center [149, 201] width 68 height 17
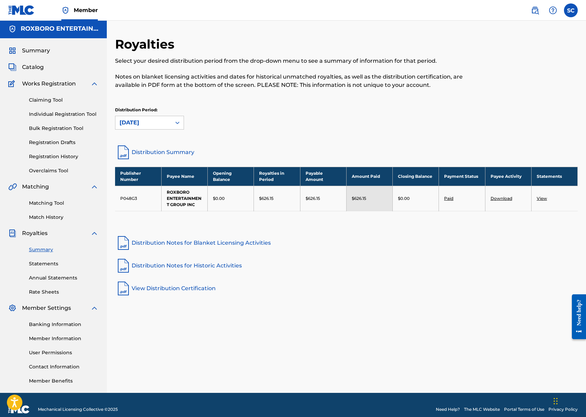
click at [497, 200] on link "Download" at bounding box center [502, 198] width 22 height 5
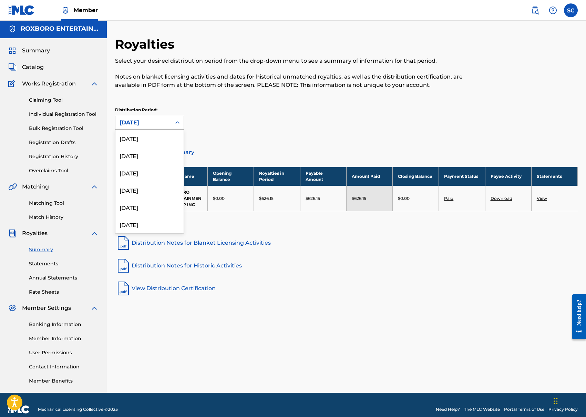
click at [169, 123] on div "[DATE]" at bounding box center [143, 122] width 56 height 13
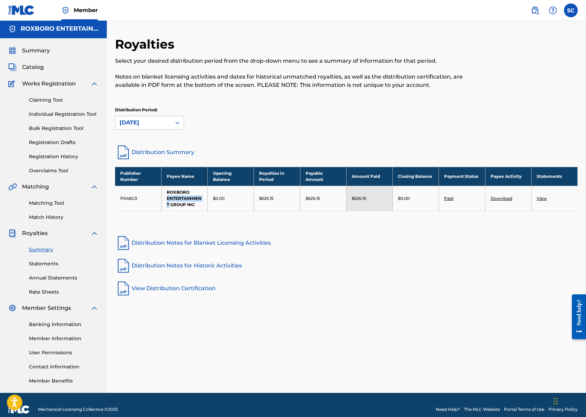
scroll to position [10, 0]
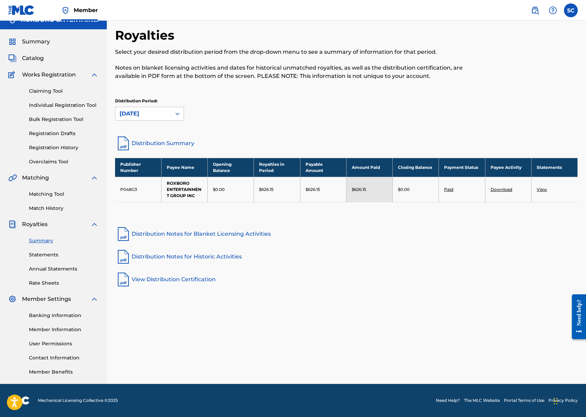
click at [186, 115] on div "Distribution Period: [DATE]" at bounding box center [346, 109] width 463 height 23
click at [177, 113] on icon at bounding box center [177, 113] width 7 height 7
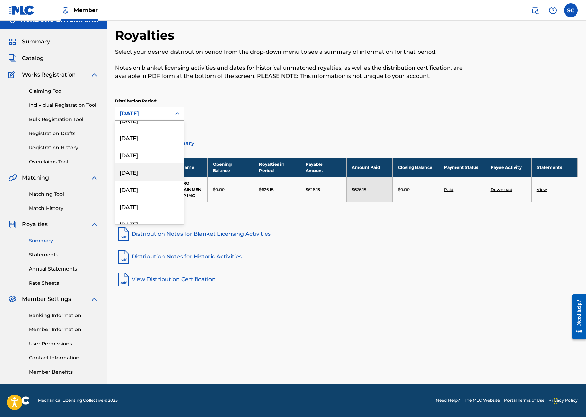
scroll to position [687, 0]
click at [146, 205] on div "[DATE]" at bounding box center [149, 200] width 68 height 17
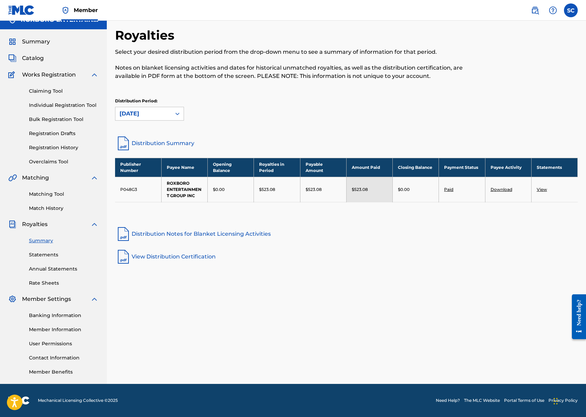
click at [508, 190] on link "Download" at bounding box center [502, 189] width 22 height 5
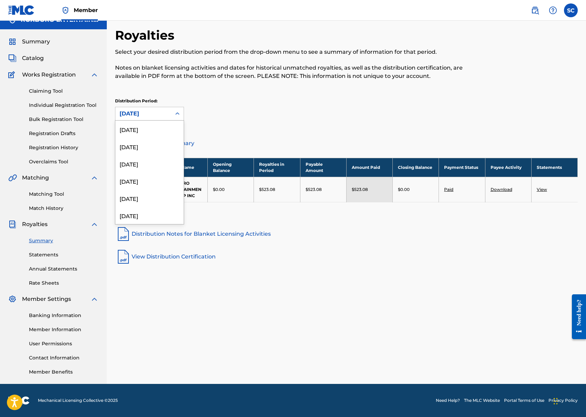
click at [166, 111] on div "[DATE]" at bounding box center [144, 114] width 48 height 8
click at [139, 198] on div "[DATE]" at bounding box center [149, 192] width 68 height 17
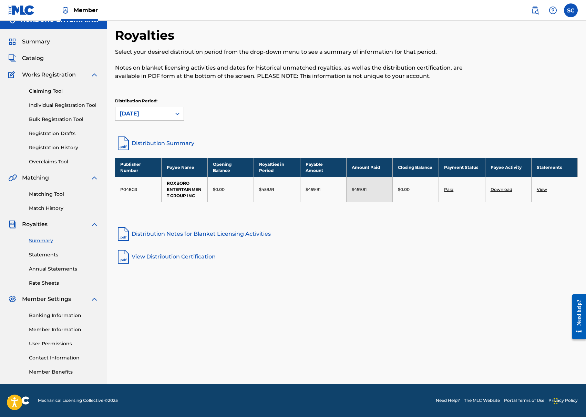
click at [502, 185] on td "Download" at bounding box center [508, 189] width 46 height 25
click at [501, 191] on link "Download" at bounding box center [502, 189] width 22 height 5
click at [176, 114] on icon at bounding box center [177, 113] width 7 height 7
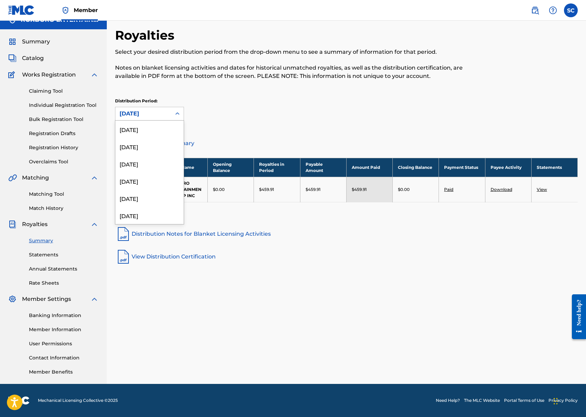
scroll to position [660, 0]
click at [137, 194] on div "[DATE]" at bounding box center [149, 192] width 68 height 17
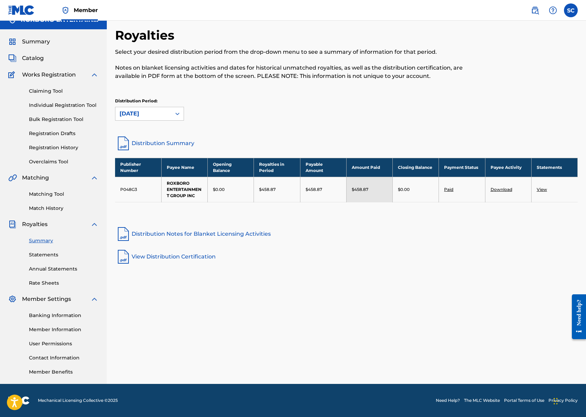
click at [502, 188] on link "Download" at bounding box center [502, 189] width 22 height 5
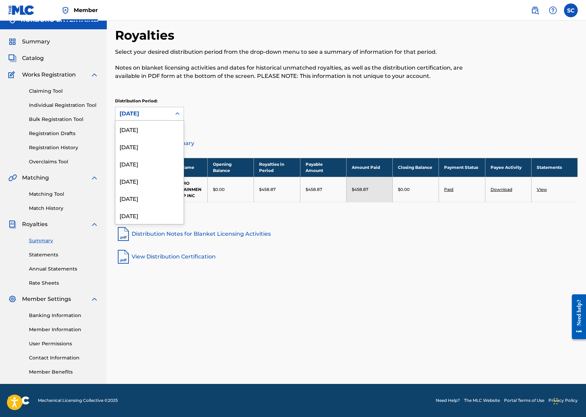
click at [176, 113] on icon at bounding box center [177, 113] width 7 height 7
click at [146, 186] on div "[DATE]" at bounding box center [149, 192] width 68 height 17
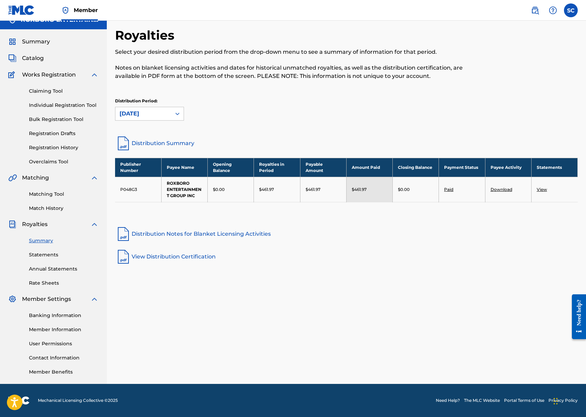
click at [496, 192] on td "Download" at bounding box center [508, 189] width 46 height 25
click at [499, 189] on link "Download" at bounding box center [502, 189] width 22 height 5
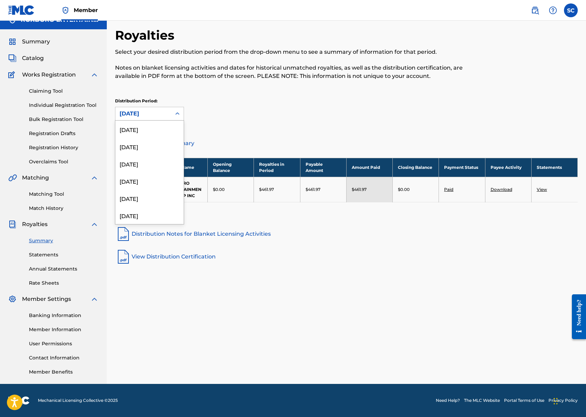
click at [179, 113] on icon at bounding box center [177, 113] width 7 height 7
click at [139, 192] on div "[DATE]" at bounding box center [149, 192] width 68 height 17
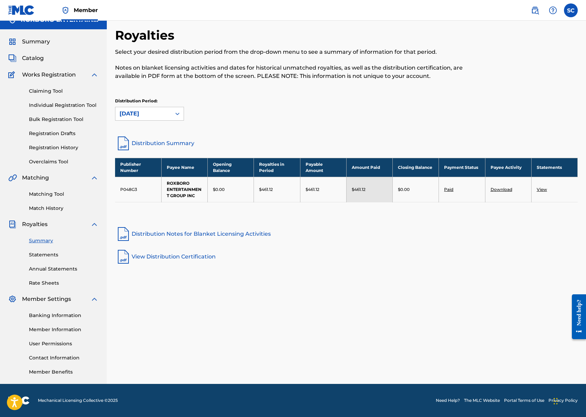
click at [505, 189] on link "Download" at bounding box center [502, 189] width 22 height 5
click at [162, 118] on div "[DATE]" at bounding box center [144, 114] width 48 height 8
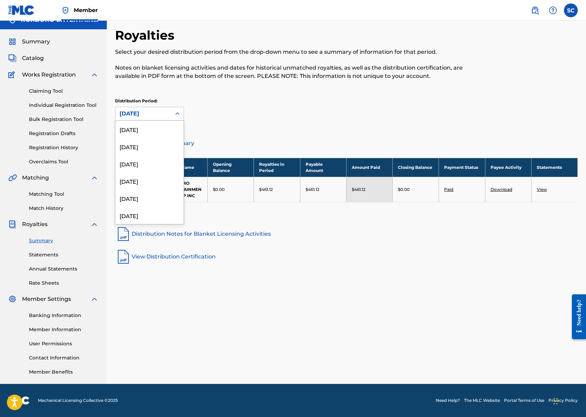
scroll to position [609, 0]
click at [144, 194] on div "[DATE]" at bounding box center [149, 192] width 68 height 17
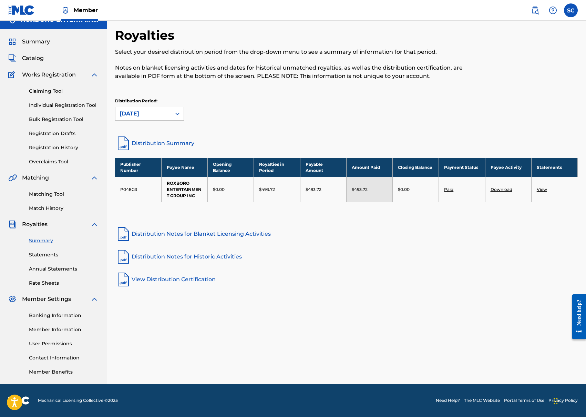
click at [518, 189] on td "Download" at bounding box center [508, 189] width 46 height 25
click at [494, 190] on link "Download" at bounding box center [502, 189] width 22 height 5
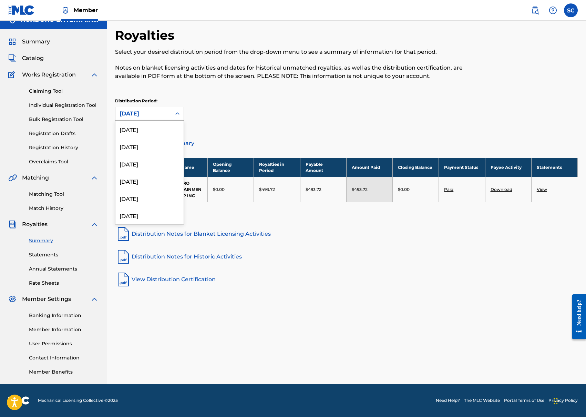
click at [142, 112] on div "[DATE]" at bounding box center [144, 114] width 48 height 8
click at [132, 193] on div "[DATE]" at bounding box center [149, 192] width 68 height 17
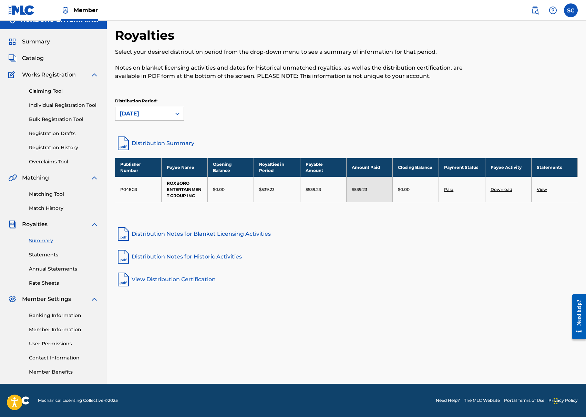
click at [498, 189] on link "Download" at bounding box center [502, 189] width 22 height 5
click at [190, 114] on div "Distribution Period: [DATE]" at bounding box center [346, 109] width 463 height 23
click at [176, 113] on icon at bounding box center [177, 114] width 4 height 2
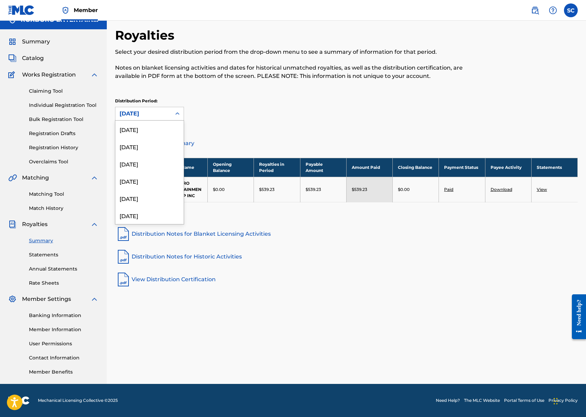
scroll to position [574, 0]
click at [143, 194] on div "[DATE]" at bounding box center [149, 192] width 68 height 17
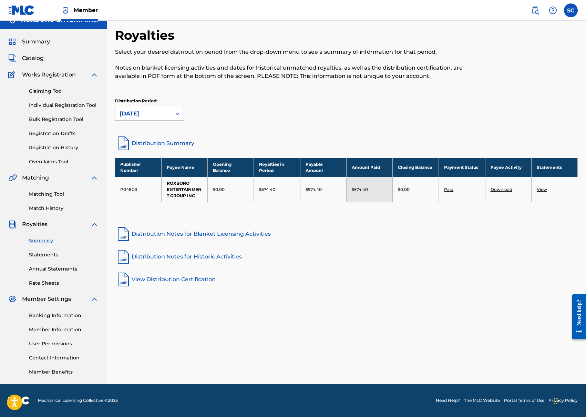
click at [500, 192] on link "Download" at bounding box center [502, 189] width 22 height 5
click at [158, 115] on div "[DATE]" at bounding box center [144, 114] width 48 height 8
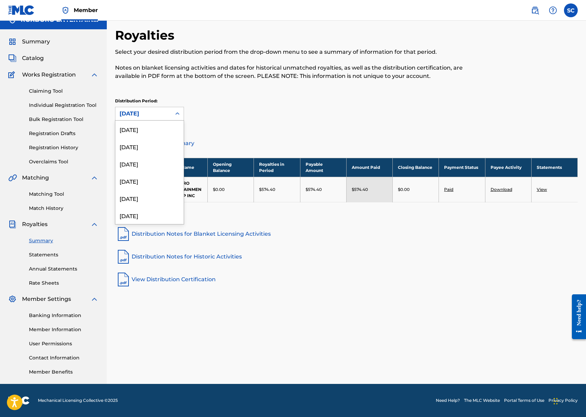
scroll to position [557, 0]
click at [143, 191] on div "[DATE]" at bounding box center [149, 192] width 68 height 17
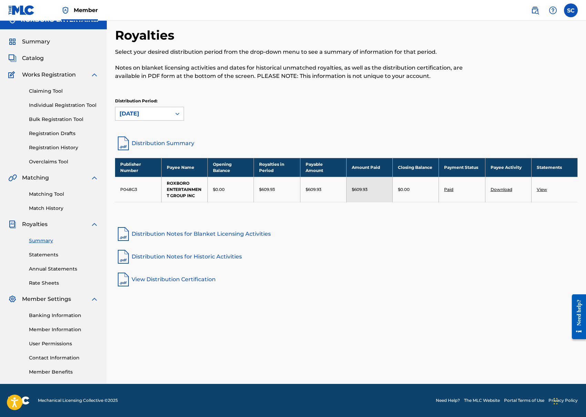
click at [507, 193] on td "Download" at bounding box center [508, 189] width 46 height 25
click at [500, 184] on td "Download" at bounding box center [508, 189] width 46 height 25
click at [498, 187] on link "Download" at bounding box center [502, 189] width 22 height 5
click at [180, 112] on icon at bounding box center [177, 113] width 7 height 7
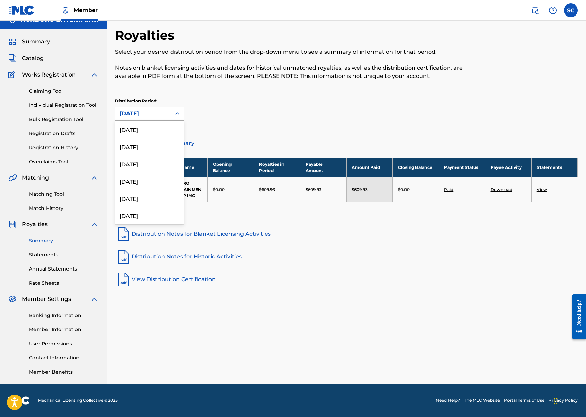
scroll to position [540, 0]
click at [151, 192] on div "[DATE]" at bounding box center [149, 192] width 68 height 17
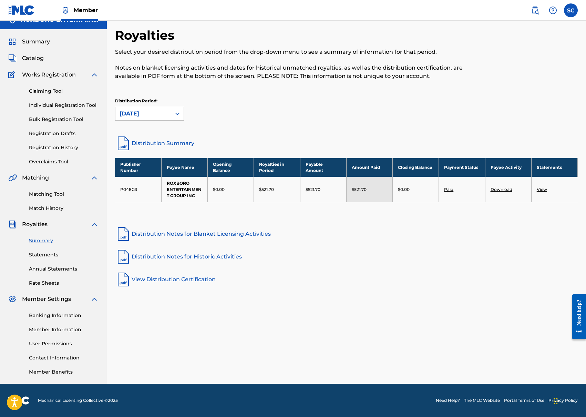
click at [500, 190] on link "Download" at bounding box center [502, 189] width 22 height 5
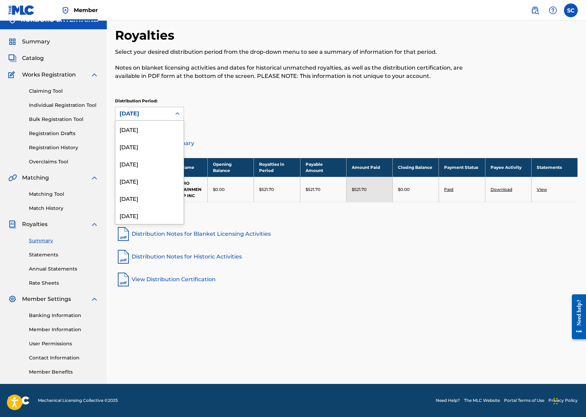
click at [175, 108] on div at bounding box center [177, 114] width 12 height 12
click at [142, 192] on div "[DATE]" at bounding box center [149, 192] width 68 height 17
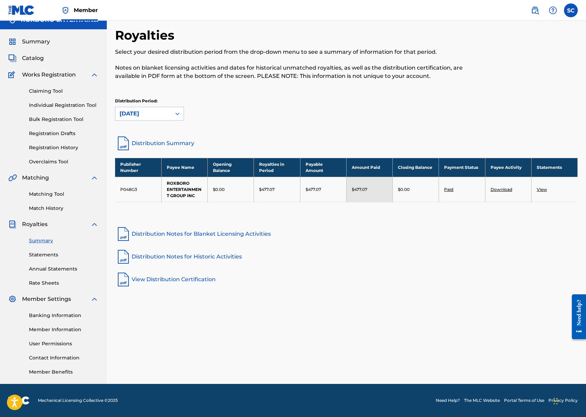
click at [502, 188] on link "Download" at bounding box center [502, 189] width 22 height 5
click at [155, 119] on div "[DATE]" at bounding box center [143, 113] width 56 height 13
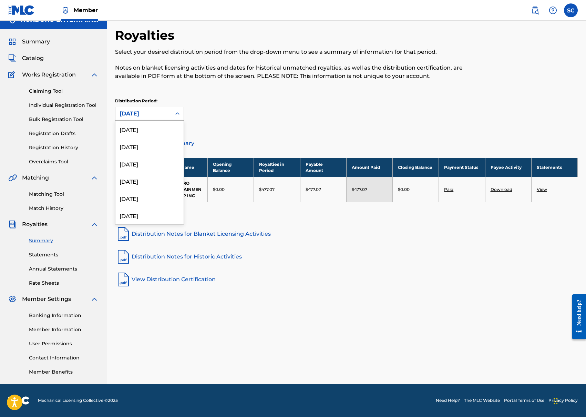
scroll to position [505, 0]
click at [148, 197] on div "[DATE]" at bounding box center [149, 192] width 68 height 17
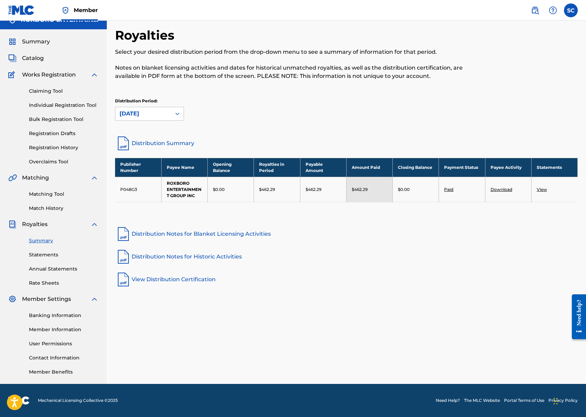
click at [502, 189] on link "Download" at bounding box center [502, 189] width 22 height 5
click at [315, 139] on link "Distribution Summary" at bounding box center [346, 143] width 463 height 17
click at [0, 0] on div "Member SC SC [PERSON_NAME] [EMAIL_ADDRESS][DOMAIN_NAME] Profile Log out ROXBORO…" at bounding box center [293, 203] width 586 height 427
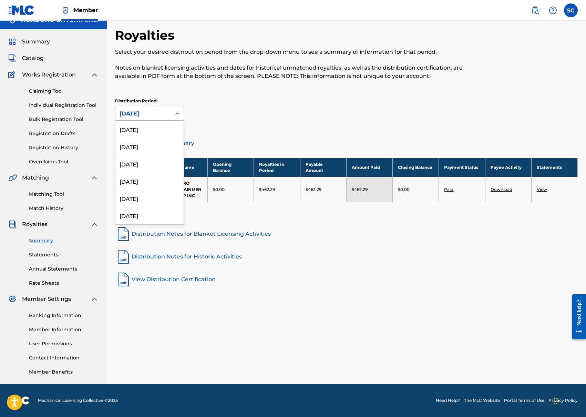
click at [159, 113] on div "[DATE]" at bounding box center [144, 114] width 48 height 8
click at [148, 220] on div "[DATE]" at bounding box center [149, 215] width 68 height 17
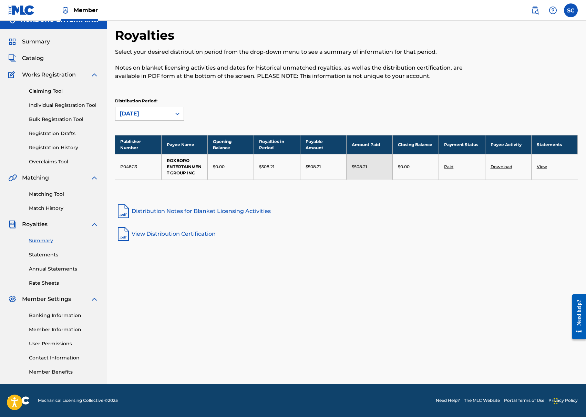
click at [503, 168] on link "Download" at bounding box center [502, 166] width 22 height 5
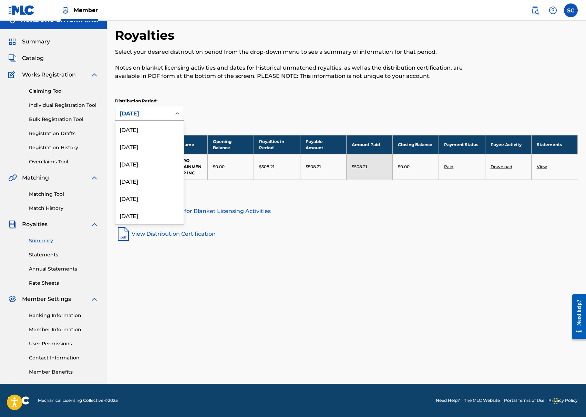
click at [159, 112] on div "[DATE]" at bounding box center [144, 114] width 48 height 8
click at [143, 192] on div "[DATE]" at bounding box center [149, 198] width 68 height 17
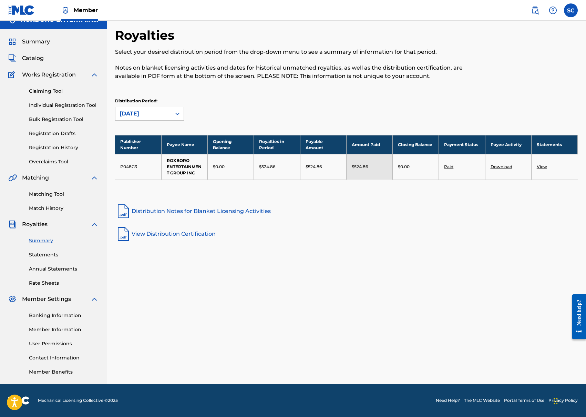
click at [499, 172] on td "Download" at bounding box center [508, 166] width 46 height 25
click at [499, 168] on link "Download" at bounding box center [502, 166] width 22 height 5
click at [167, 113] on div "[DATE]" at bounding box center [143, 113] width 56 height 13
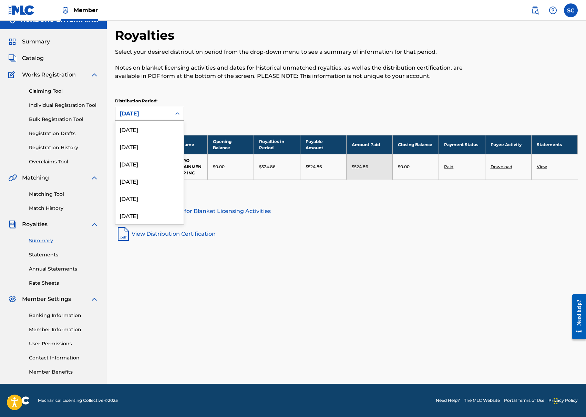
scroll to position [816, 0]
click at [146, 192] on div "[DATE]" at bounding box center [149, 192] width 68 height 17
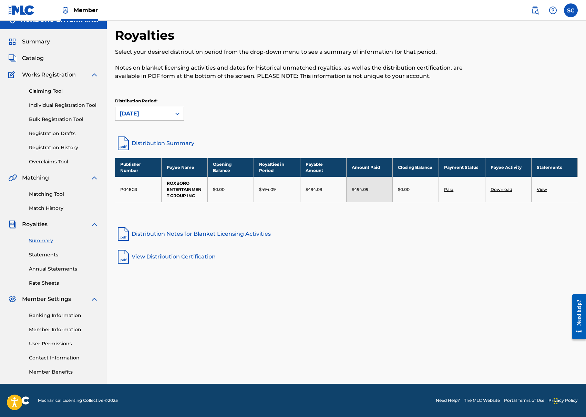
click at [501, 191] on link "Download" at bounding box center [502, 189] width 22 height 5
click at [176, 106] on div "Distribution Period: [DATE]" at bounding box center [149, 109] width 69 height 23
click at [172, 111] on div at bounding box center [177, 114] width 12 height 12
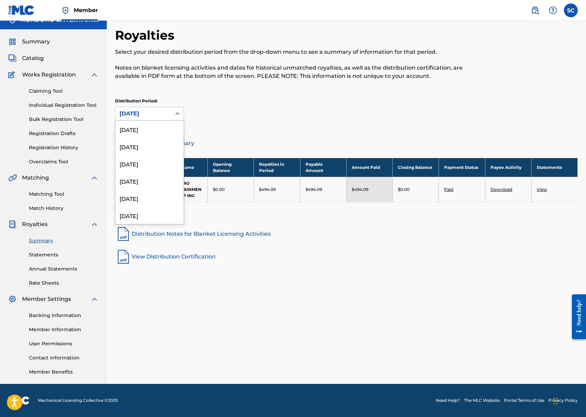
scroll to position [798, 0]
click at [141, 192] on div "[DATE]" at bounding box center [149, 192] width 68 height 17
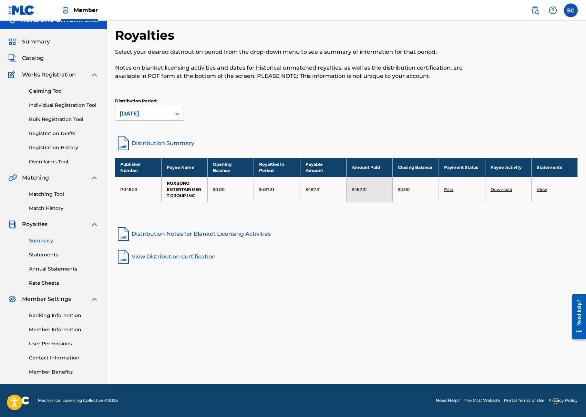
click at [502, 188] on link "Download" at bounding box center [502, 189] width 22 height 5
click at [161, 110] on div "[DATE]" at bounding box center [144, 114] width 48 height 8
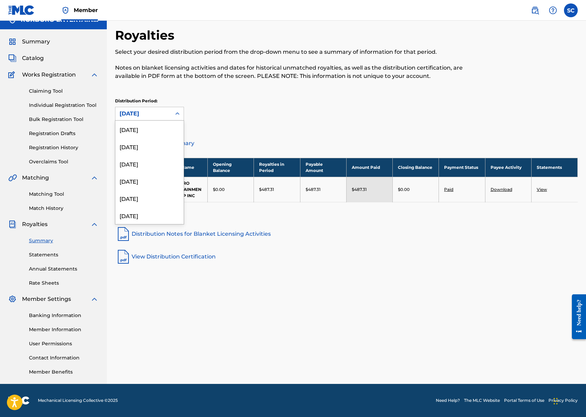
scroll to position [781, 0]
click at [146, 190] on div "[DATE]" at bounding box center [149, 192] width 68 height 17
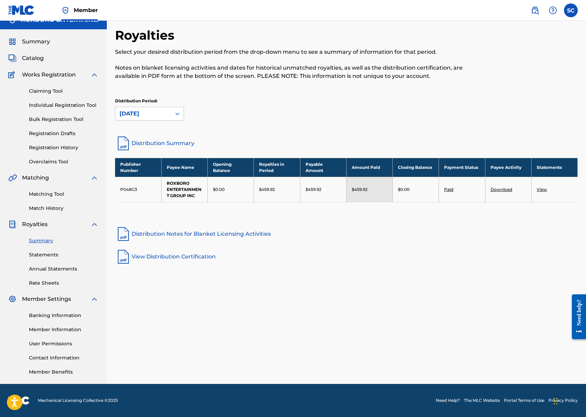
click at [500, 189] on link "Download" at bounding box center [502, 189] width 22 height 5
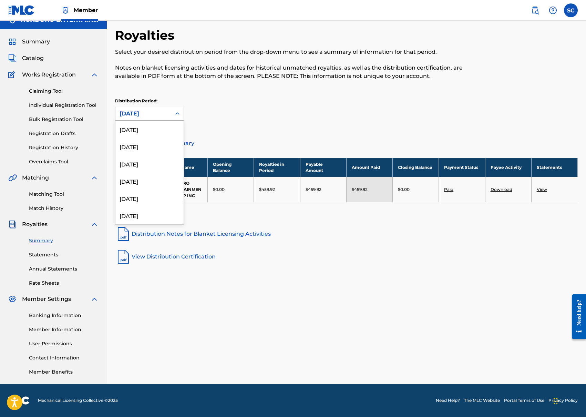
click at [180, 117] on icon at bounding box center [177, 113] width 7 height 7
click at [159, 192] on div "[DATE]" at bounding box center [149, 192] width 68 height 17
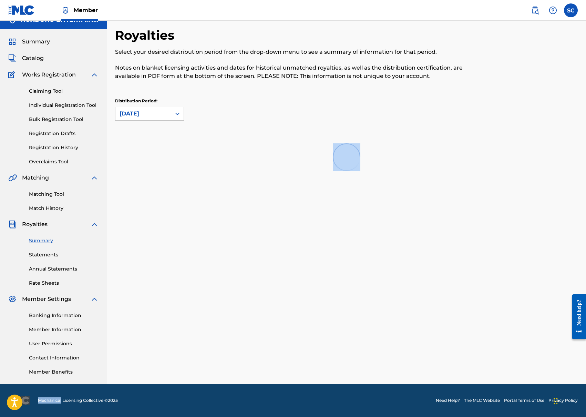
click at [159, 192] on div "Royalties Select your desired distribution period from the drop-down menu to se…" at bounding box center [346, 206] width 479 height 356
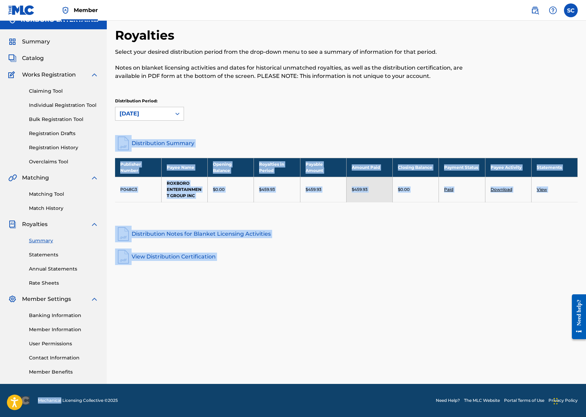
click at [445, 233] on link "Distribution Notes for Blanket Licensing Activities" at bounding box center [346, 234] width 463 height 17
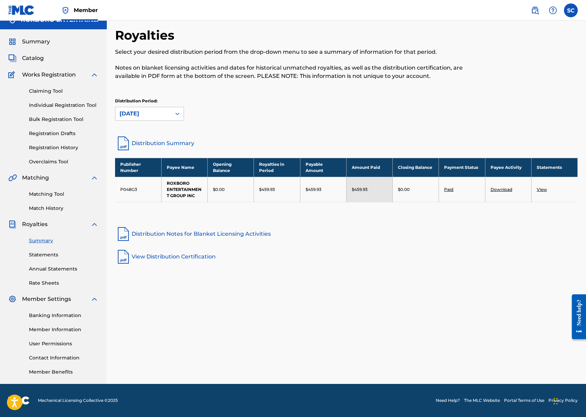
click at [491, 100] on div "Distribution Period: [DATE]" at bounding box center [346, 109] width 463 height 23
click at [500, 192] on td "Download" at bounding box center [508, 189] width 46 height 25
click at [500, 190] on link "Download" at bounding box center [502, 189] width 22 height 5
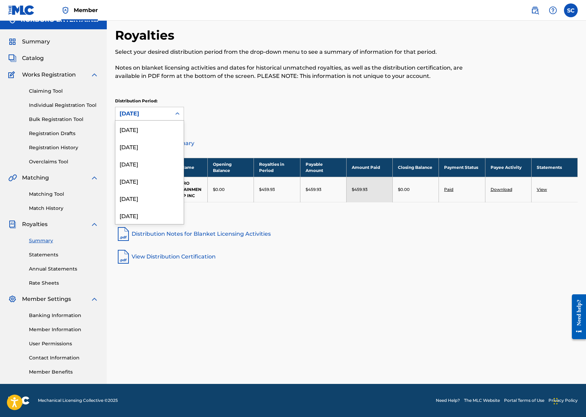
click at [169, 112] on div "[DATE]" at bounding box center [143, 113] width 56 height 13
click at [148, 189] on div "[DATE]" at bounding box center [149, 192] width 68 height 17
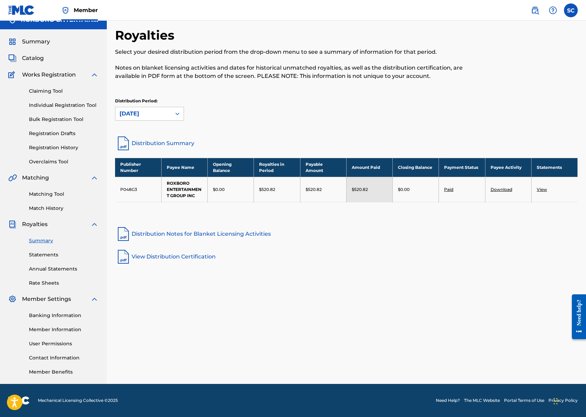
click at [504, 187] on link "Download" at bounding box center [502, 189] width 22 height 5
click at [176, 117] on icon at bounding box center [177, 113] width 7 height 7
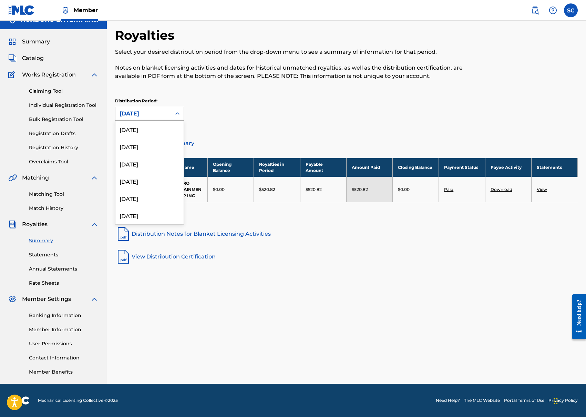
scroll to position [729, 0]
click at [155, 193] on div "[DATE]" at bounding box center [149, 192] width 68 height 17
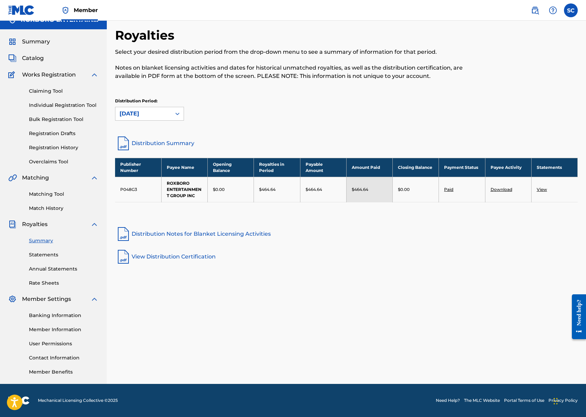
click at [501, 191] on link "Download" at bounding box center [502, 189] width 22 height 5
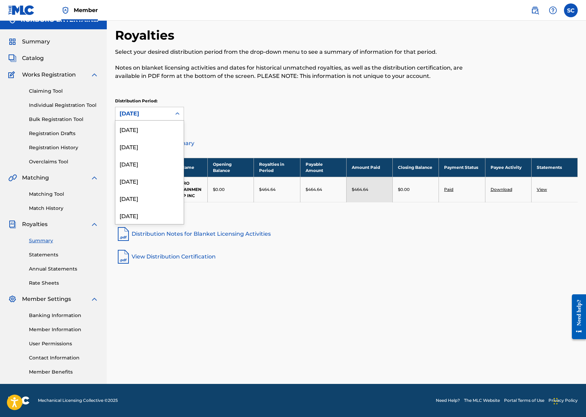
click at [183, 112] on div at bounding box center [177, 114] width 12 height 12
click at [140, 195] on div "[DATE]" at bounding box center [149, 192] width 68 height 17
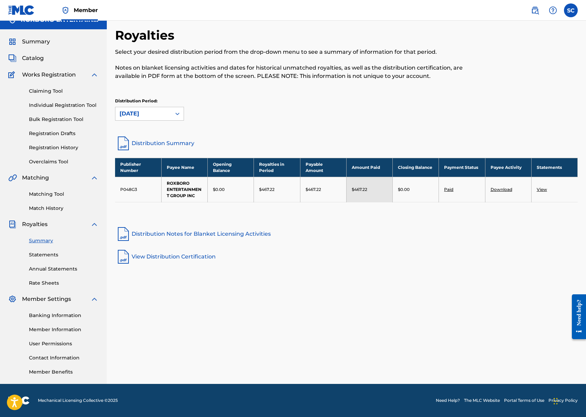
click at [499, 191] on link "Download" at bounding box center [502, 189] width 22 height 5
click at [51, 256] on link "Statements" at bounding box center [64, 254] width 70 height 7
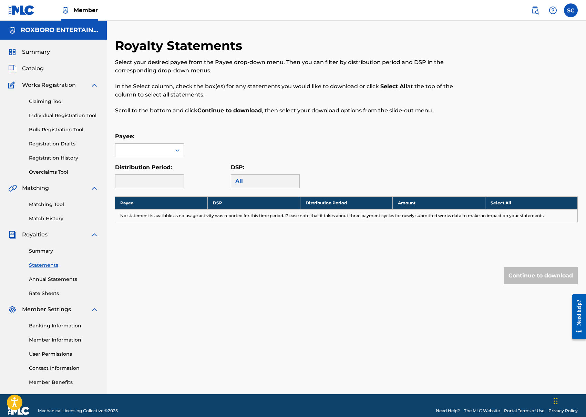
click at [184, 150] on div "Payee:" at bounding box center [346, 144] width 463 height 25
click at [179, 150] on icon at bounding box center [177, 150] width 4 height 2
click at [173, 175] on div "ROXBORO ENTERTAINMENT GROUP INC" at bounding box center [149, 174] width 68 height 34
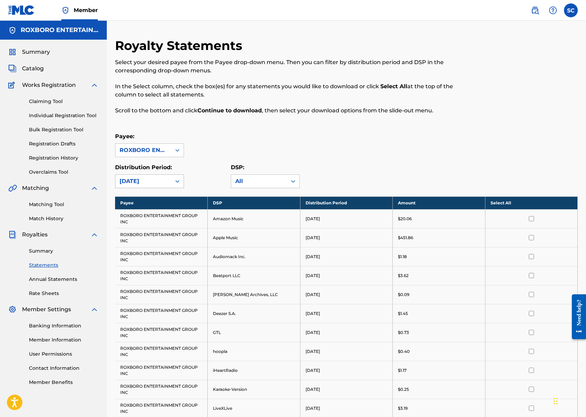
click at [173, 179] on div at bounding box center [177, 181] width 12 height 12
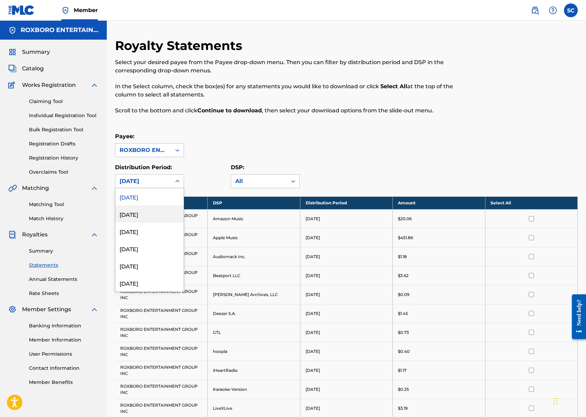
click at [152, 209] on div "[DATE]" at bounding box center [149, 213] width 68 height 17
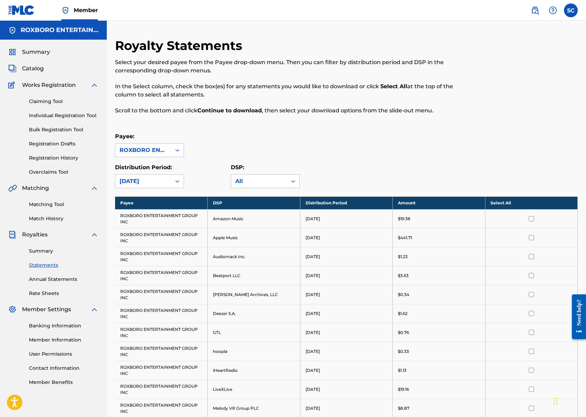
click at [502, 202] on th "Select All" at bounding box center [531, 202] width 93 height 13
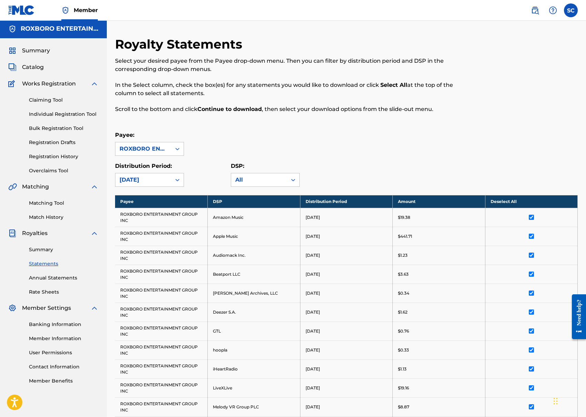
scroll to position [332, 0]
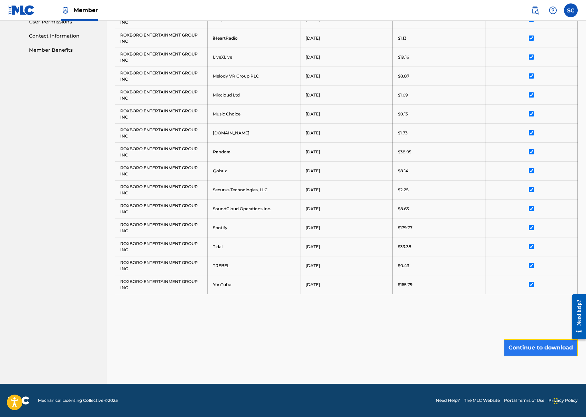
click at [537, 344] on button "Continue to download" at bounding box center [541, 347] width 74 height 17
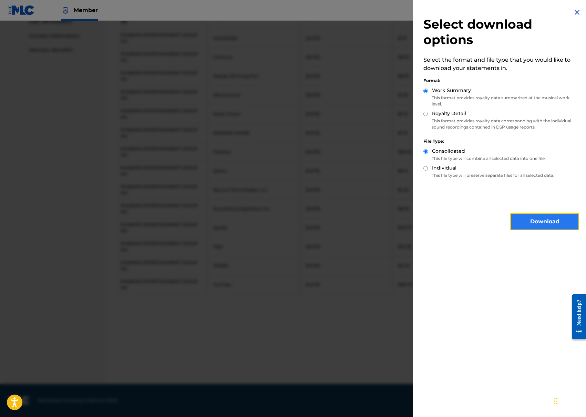
click at [547, 222] on button "Download" at bounding box center [545, 221] width 69 height 17
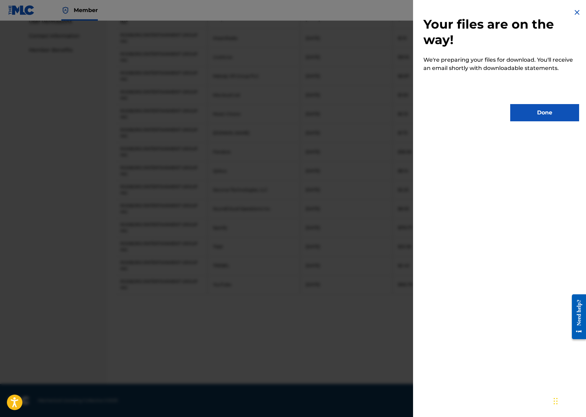
click at [545, 122] on div "Your files are on the way! We're preparing your files for download. You'll rece…" at bounding box center [501, 65] width 176 height 130
click at [533, 112] on button "Done" at bounding box center [545, 112] width 69 height 17
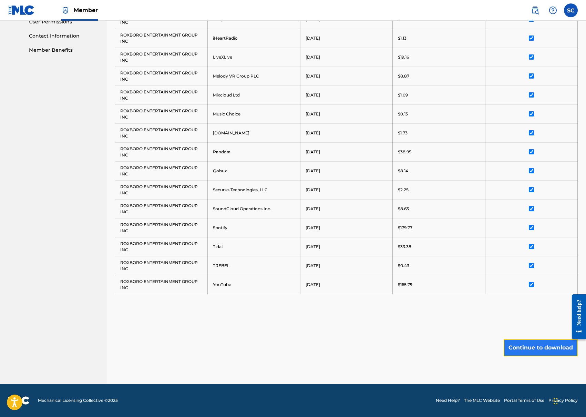
click at [538, 348] on button "Continue to download" at bounding box center [541, 347] width 74 height 17
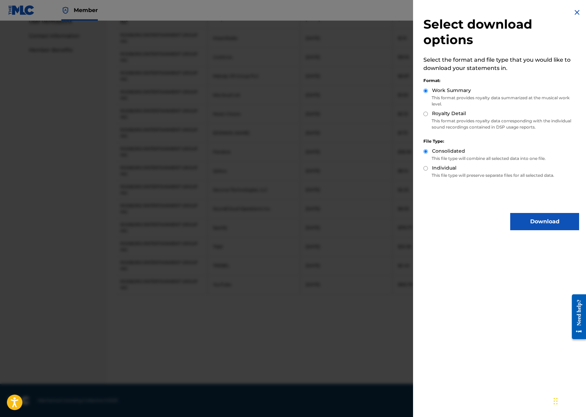
click at [538, 348] on div "Select download options Select the format and file type that you would like to …" at bounding box center [501, 208] width 176 height 417
click at [426, 112] on input "Royalty Detail" at bounding box center [426, 114] width 4 height 4
radio input "true"
click at [560, 228] on button "Download" at bounding box center [545, 221] width 69 height 17
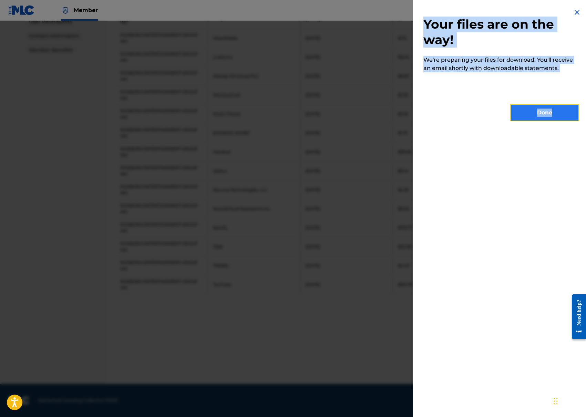
click at [549, 109] on button "Done" at bounding box center [545, 112] width 69 height 17
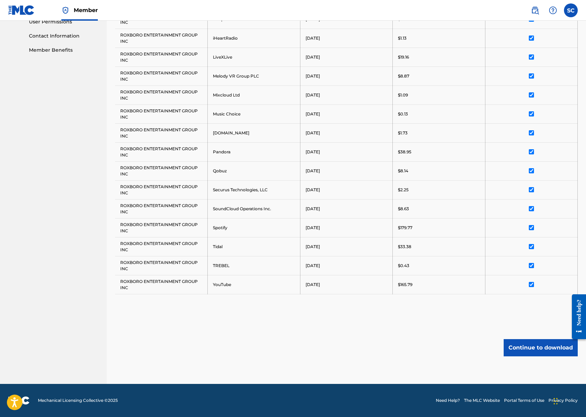
click at [357, 328] on div "Royalty Statements Select your desired payee from the Payee drop-down menu. The…" at bounding box center [346, 45] width 463 height 678
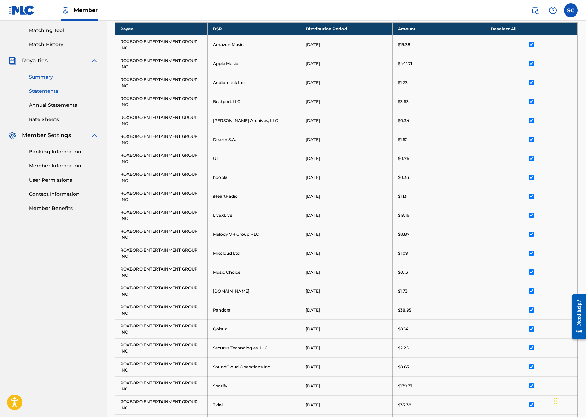
scroll to position [0, 0]
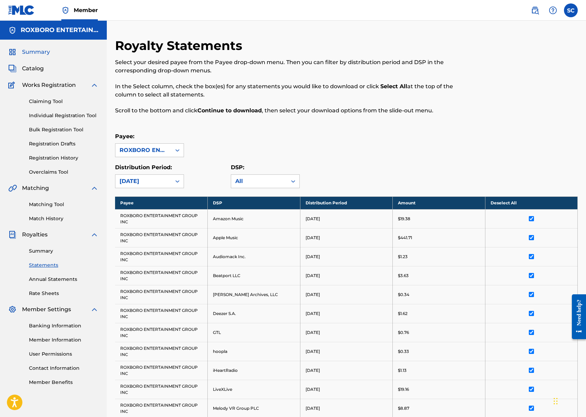
click at [44, 49] on span "Summary" at bounding box center [36, 52] width 28 height 8
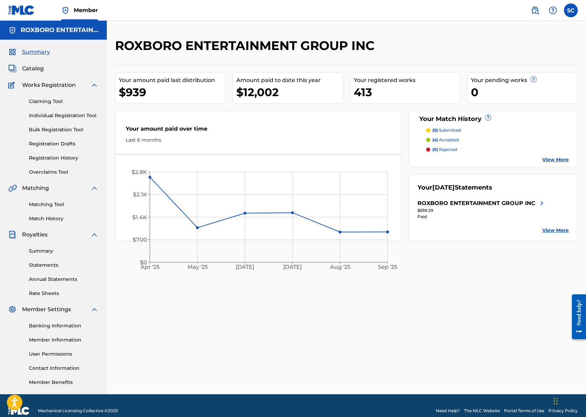
click at [359, 135] on div "Your amount paid over time" at bounding box center [258, 131] width 265 height 12
